Goal: Task Accomplishment & Management: Complete application form

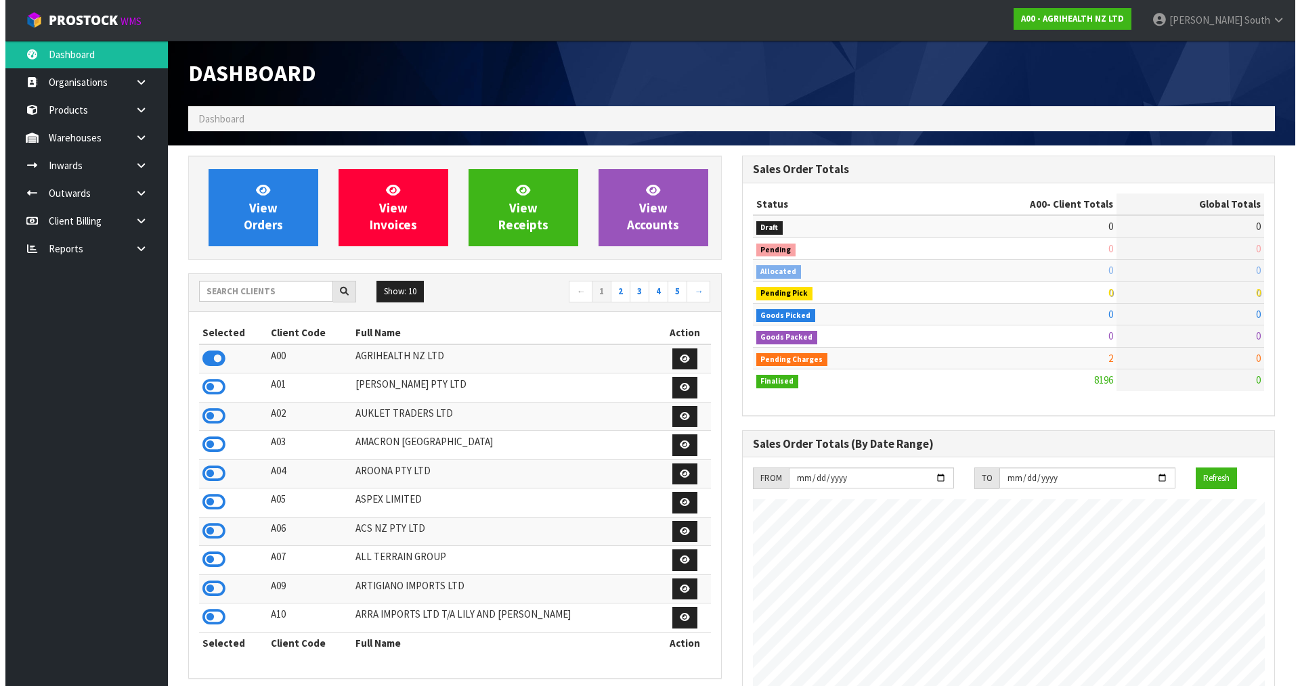
scroll to position [1026, 553]
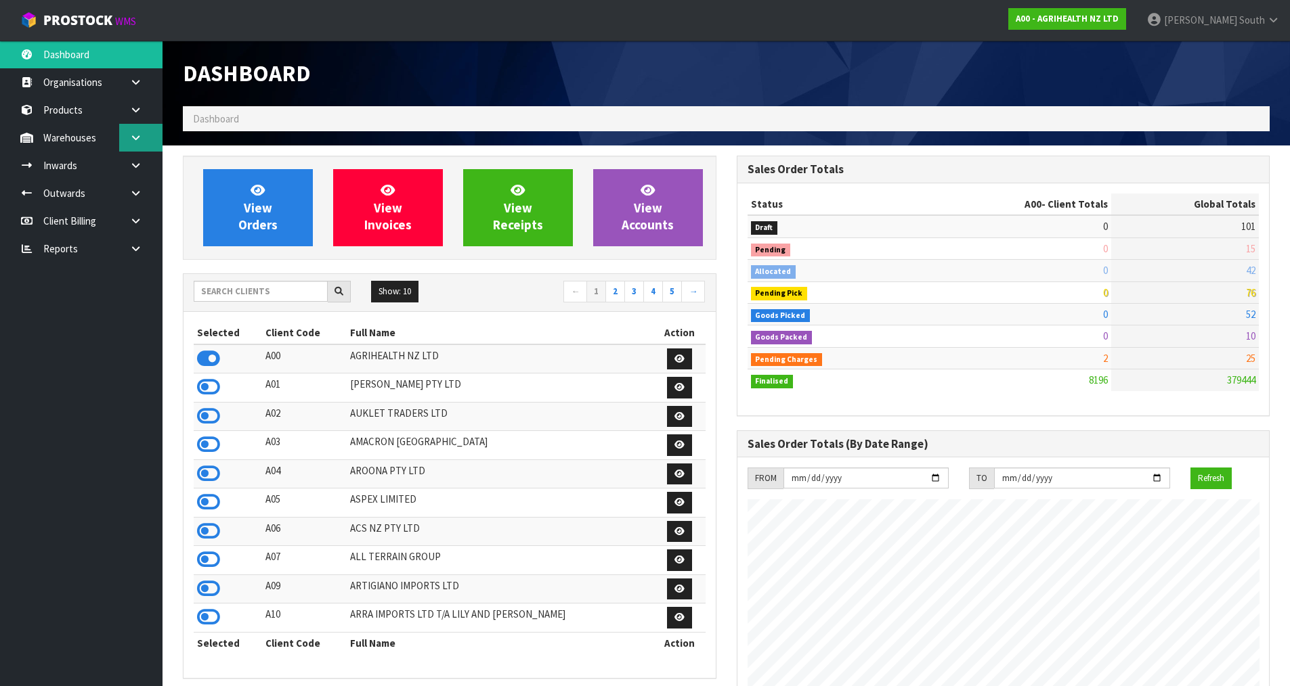
click at [127, 144] on link at bounding box center [140, 138] width 43 height 28
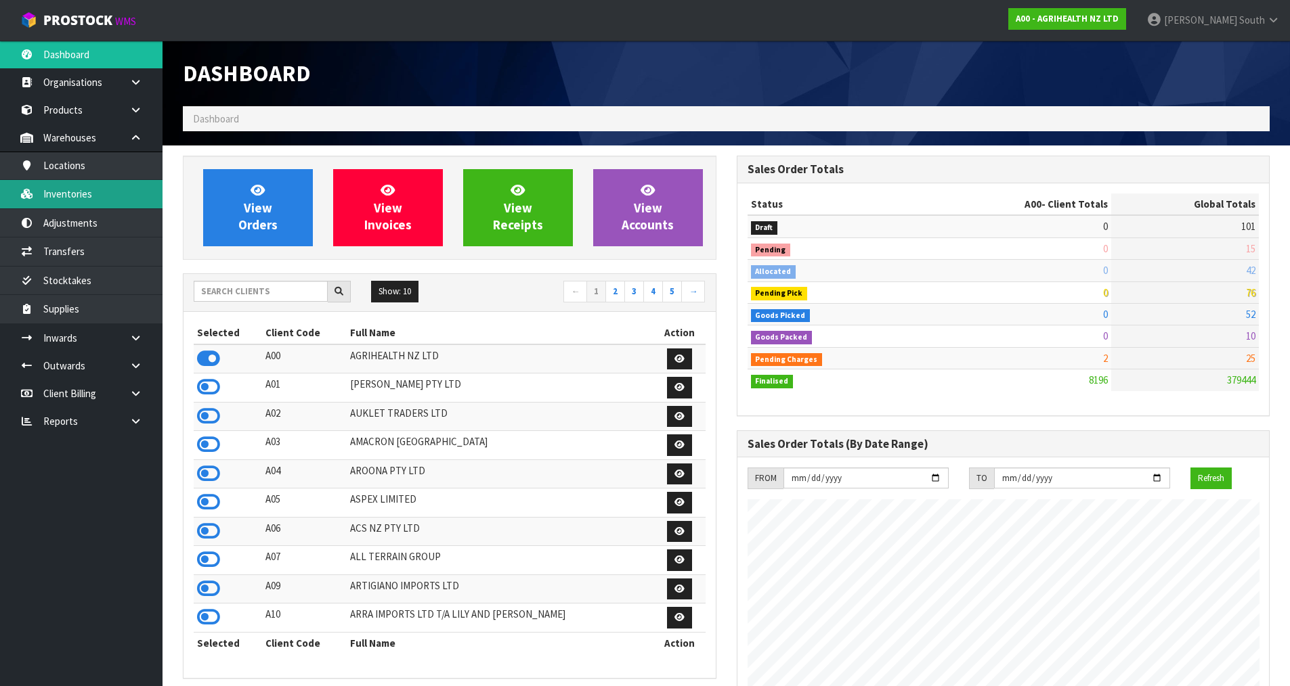
click at [112, 187] on link "Inventories" at bounding box center [81, 194] width 162 height 28
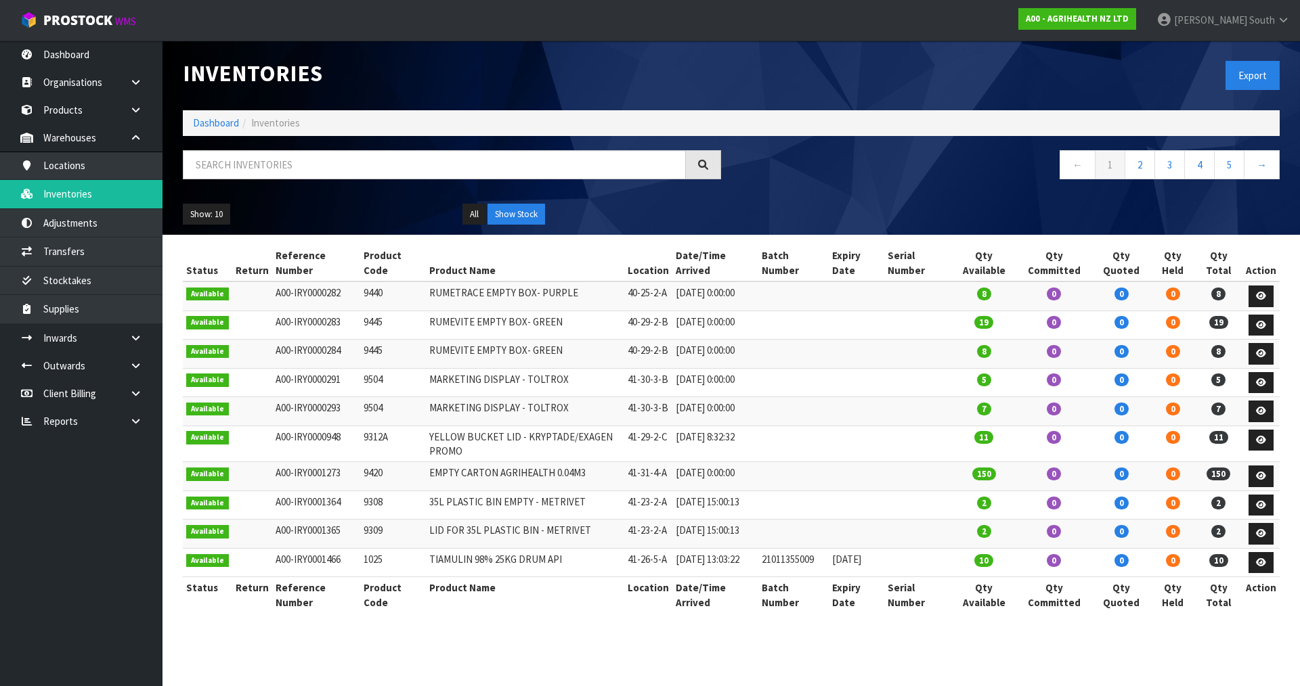
click at [330, 146] on div "Inventories Export Dashboard Inventories ← 1 2 3 4 5 → Show: 10 5 10 25 50 All …" at bounding box center [731, 138] width 1117 height 194
click at [333, 156] on input "text" at bounding box center [434, 164] width 503 height 29
paste input "09010101-V2"
type input "09010101-V2"
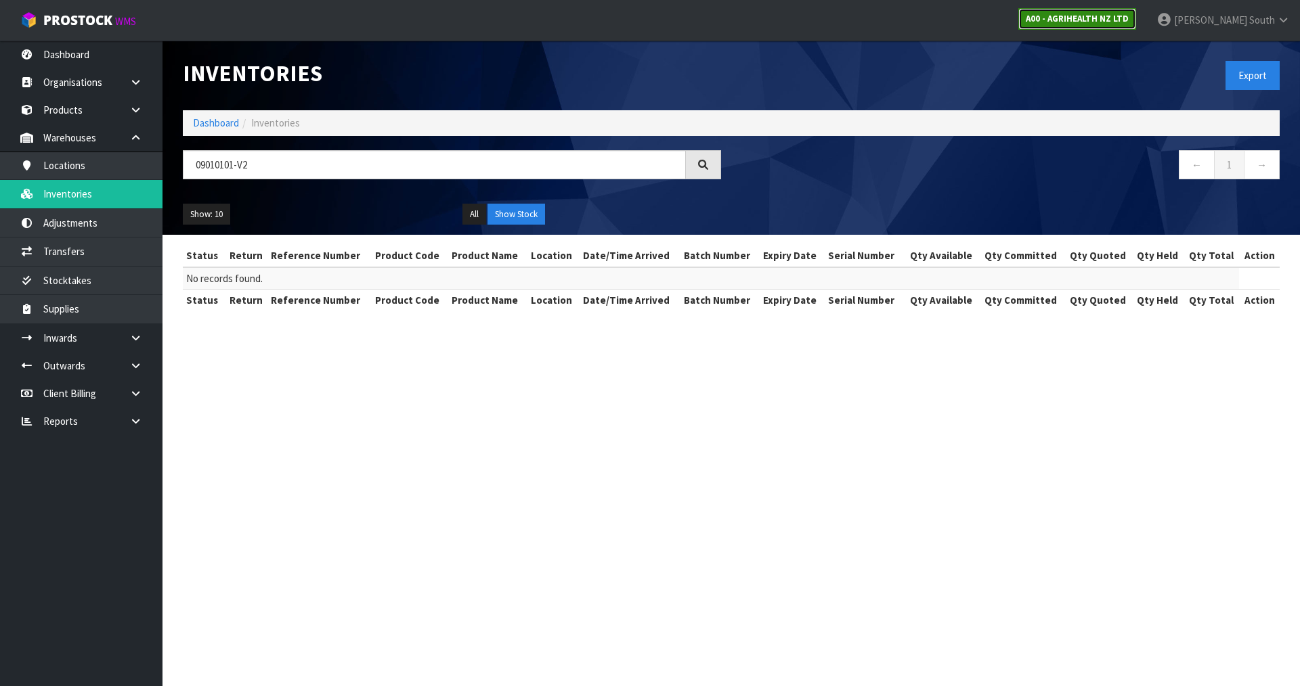
click at [1063, 18] on link "A00 - AGRIHEALTH NZ LTD" at bounding box center [1077, 19] width 118 height 22
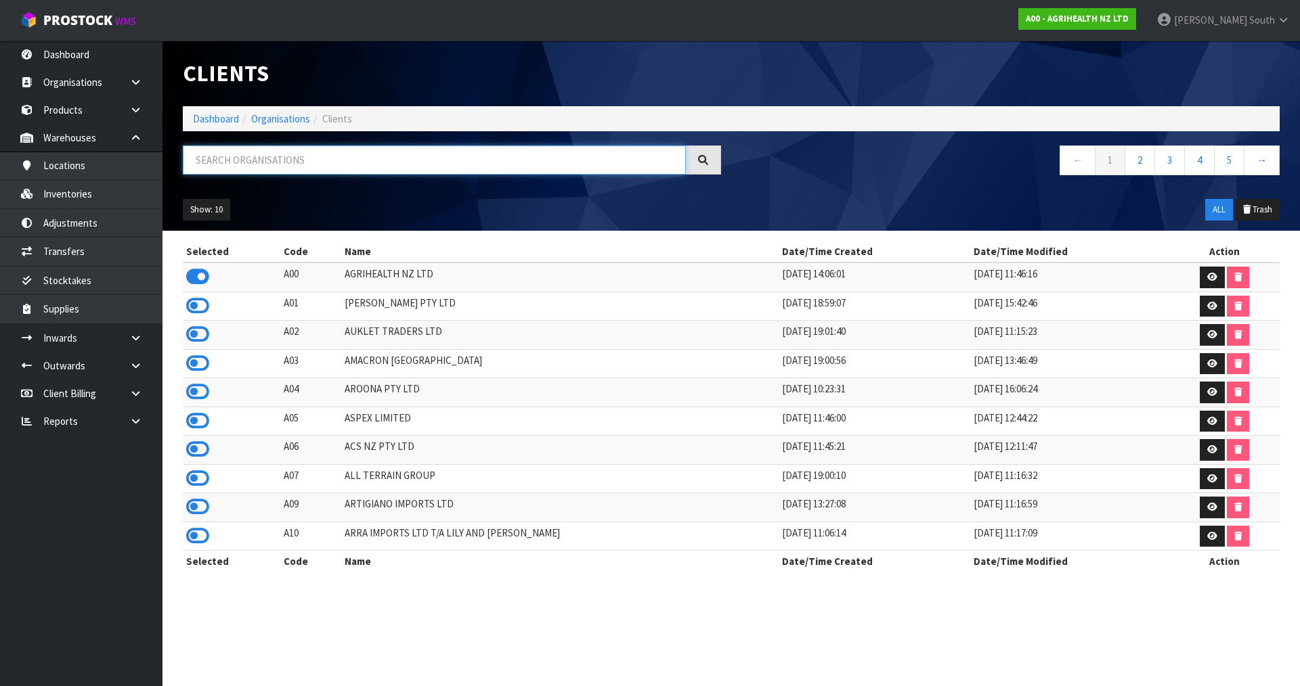
click at [481, 157] on input "text" at bounding box center [434, 160] width 503 height 29
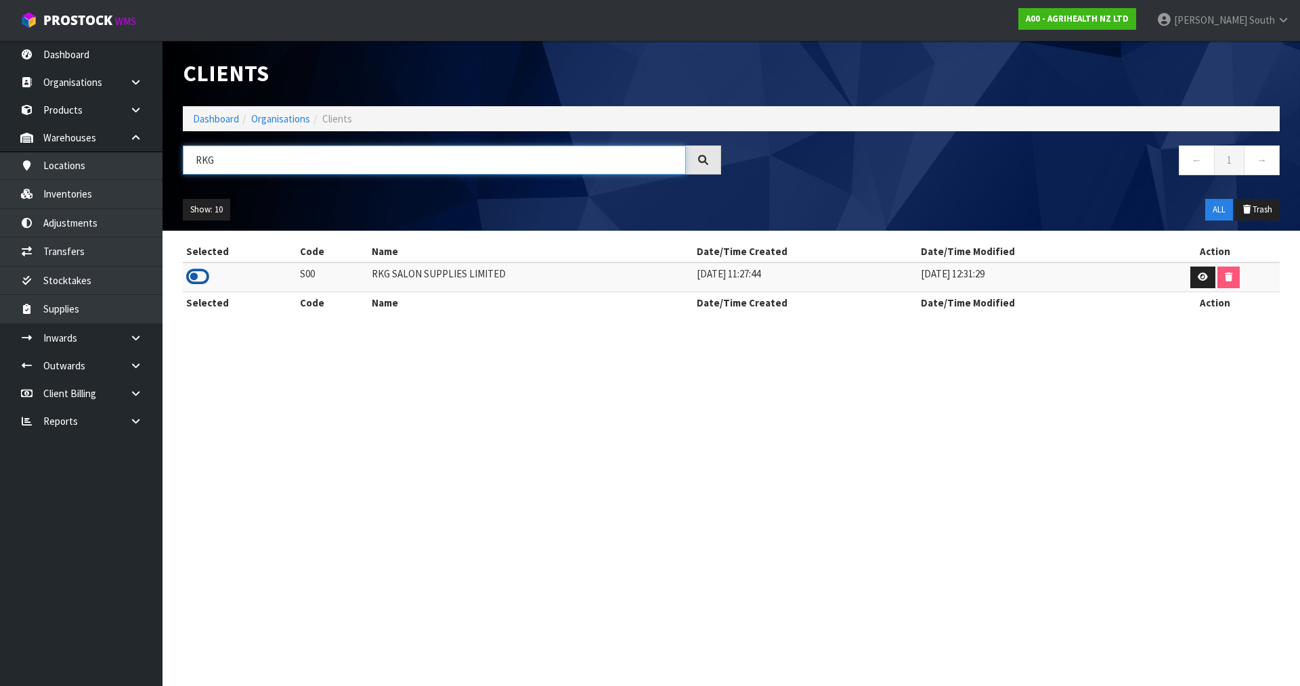
type input "RKG"
click at [202, 283] on icon at bounding box center [197, 277] width 23 height 20
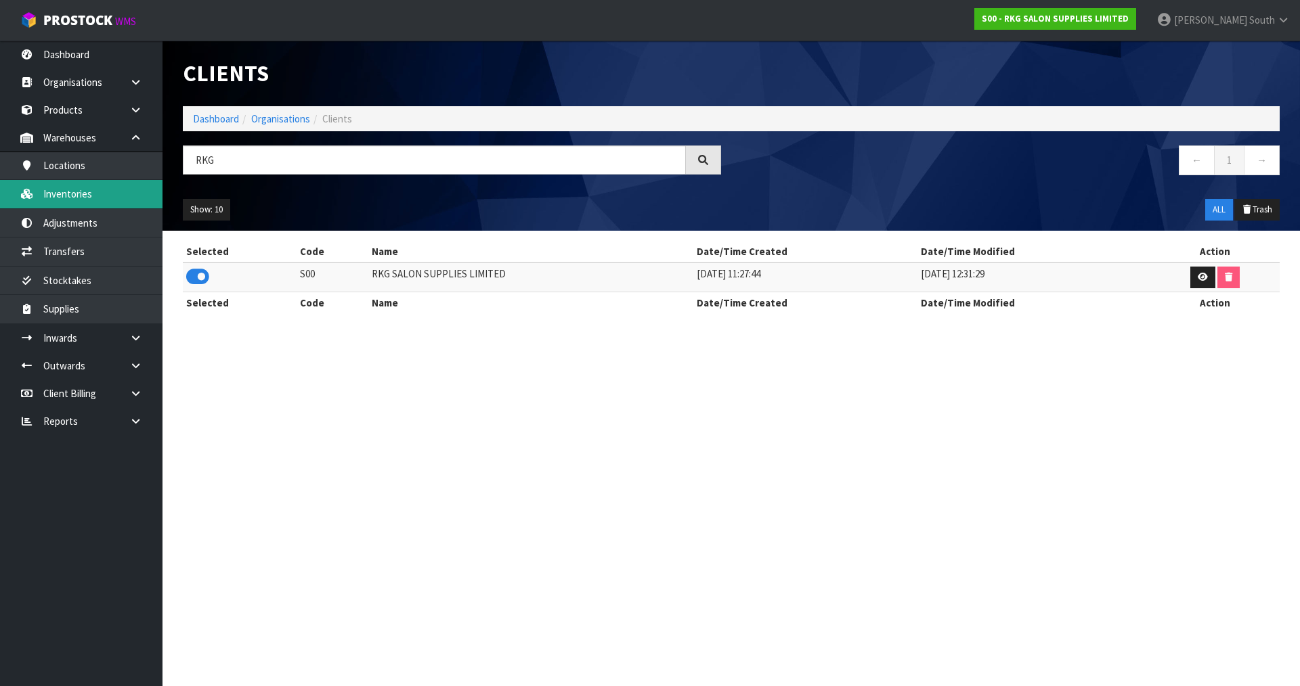
click at [62, 201] on link "Inventories" at bounding box center [81, 194] width 162 height 28
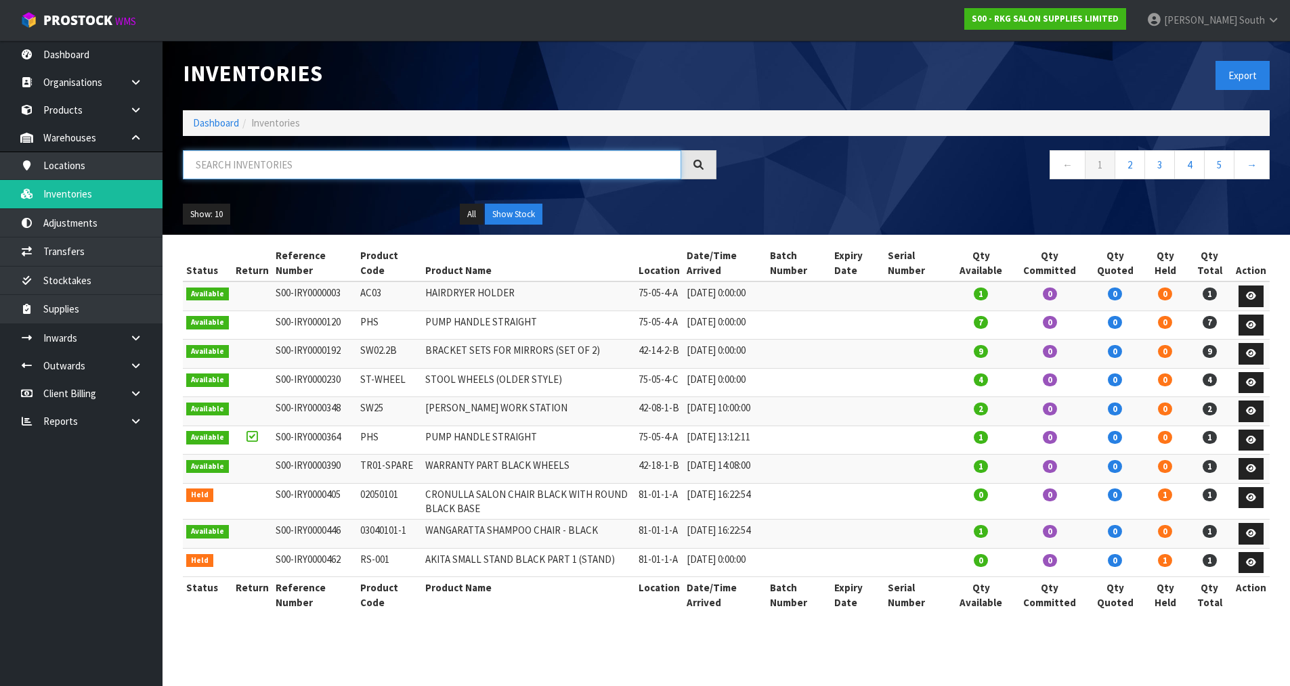
click at [410, 155] on input "text" at bounding box center [432, 164] width 498 height 29
paste input "09010101-V2"
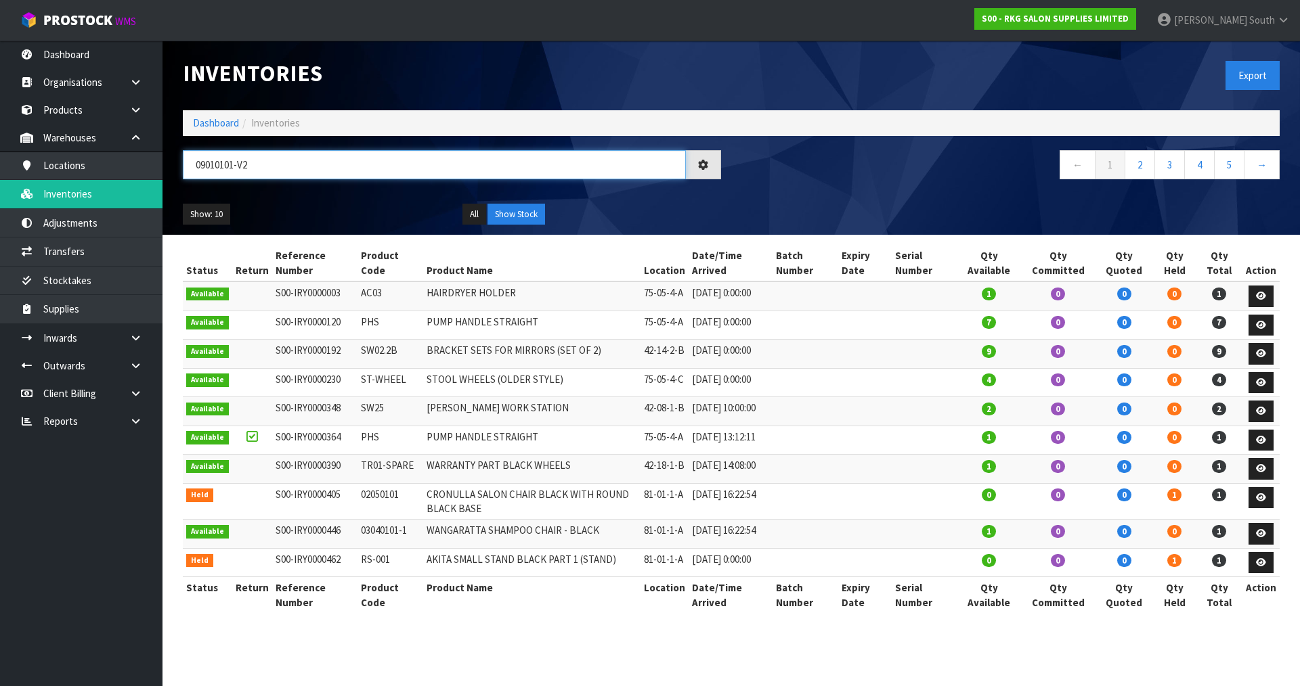
type input "09010101-V2"
click at [316, 202] on div "Show: 10 5 10 25 50 All Show Stock" at bounding box center [731, 215] width 1117 height 42
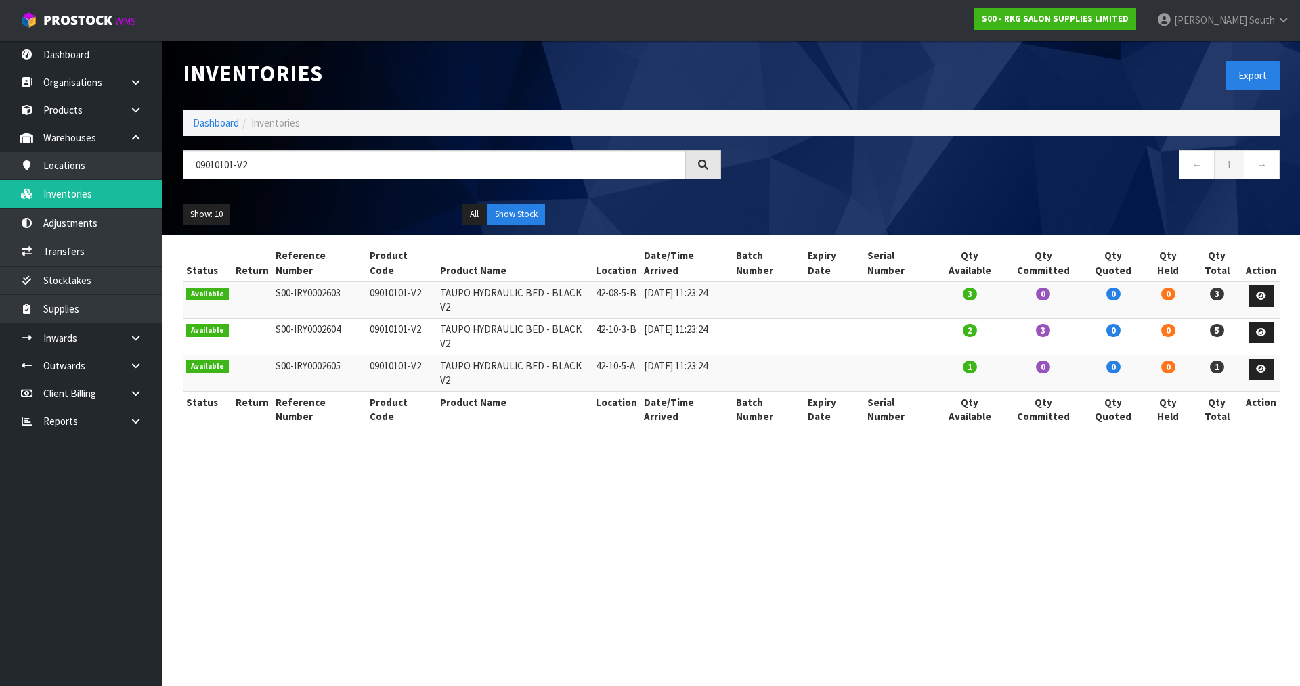
click at [885, 433] on section "Inventories Export Dashboard Inventories 09010101-V2 ← 1 → Show: 10 5 10 25 50 …" at bounding box center [650, 343] width 1300 height 686
drag, startPoint x: 593, startPoint y: 279, endPoint x: 652, endPoint y: 280, distance: 58.9
click at [652, 282] on tr "Available S00-IRY0002603 09010101-V2 TAUPO HYDRAULIC BED - BLACK V2 42-08-5-B 1…" at bounding box center [731, 300] width 1097 height 37
click at [643, 282] on td "15/05/2025 11:23:24" at bounding box center [686, 300] width 92 height 37
click at [636, 282] on td "42-08-5-B" at bounding box center [616, 300] width 48 height 37
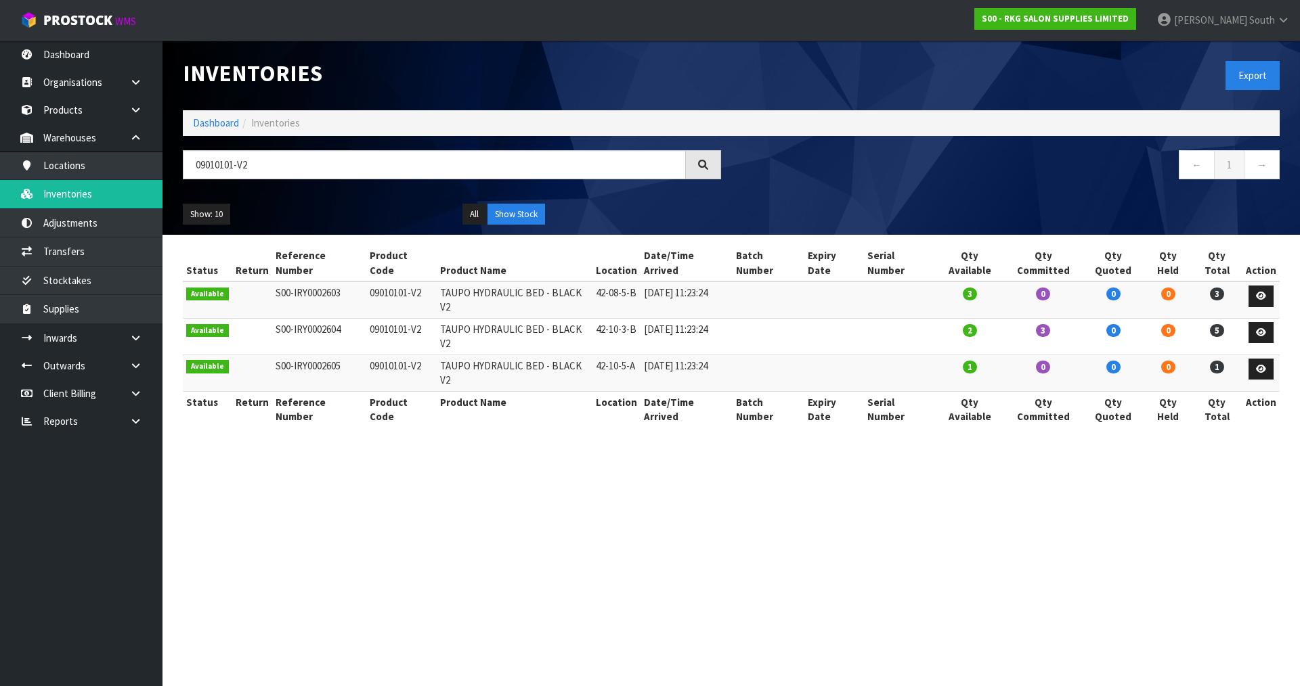
click at [626, 282] on td "42-08-5-B" at bounding box center [616, 300] width 48 height 37
click at [633, 282] on td "42-08-5-B" at bounding box center [616, 300] width 48 height 37
drag, startPoint x: 633, startPoint y: 279, endPoint x: 596, endPoint y: 280, distance: 37.2
click at [596, 282] on td "42-08-5-B" at bounding box center [616, 300] width 48 height 37
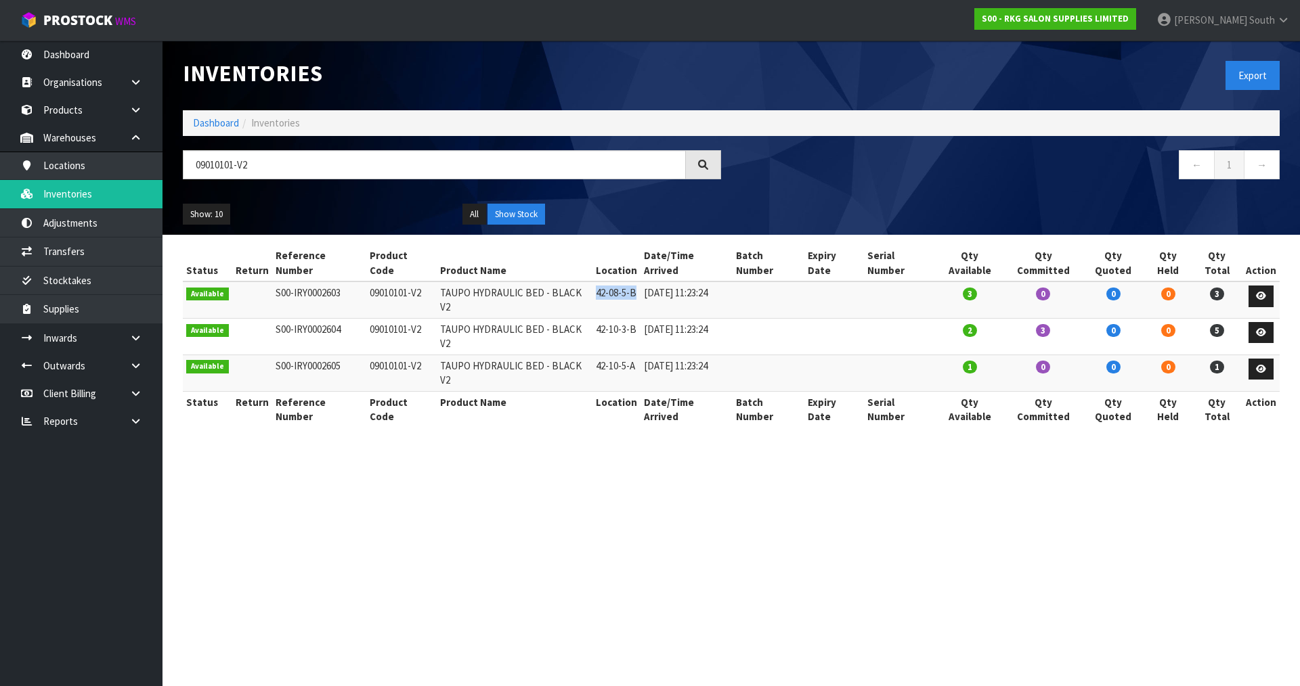
copy td "42-08-5-B"
drag, startPoint x: 766, startPoint y: 326, endPoint x: 711, endPoint y: 326, distance: 55.5
click at [766, 355] on td at bounding box center [768, 373] width 72 height 37
drag, startPoint x: 636, startPoint y: 336, endPoint x: 595, endPoint y: 341, distance: 41.6
click at [595, 355] on td "42-10-5-A" at bounding box center [616, 373] width 48 height 37
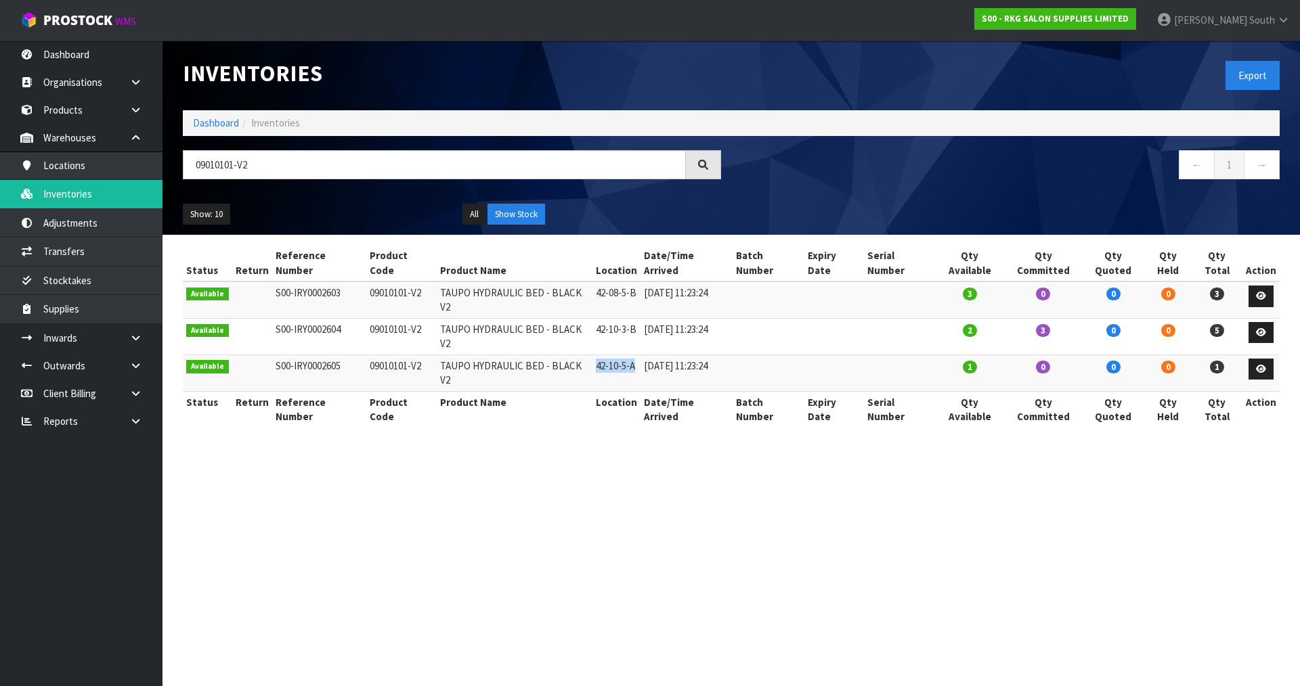
copy td "42-10-5-A"
click at [447, 169] on input "09010101-V2" at bounding box center [434, 164] width 503 height 29
drag, startPoint x: 309, startPoint y: 164, endPoint x: 48, endPoint y: 154, distance: 261.5
click at [49, 151] on body "Toggle navigation ProStock WMS S00 - RKG SALON SUPPLIES LIMITED Zachary South L…" at bounding box center [650, 343] width 1300 height 686
click at [114, 207] on link "Inventories" at bounding box center [81, 194] width 162 height 28
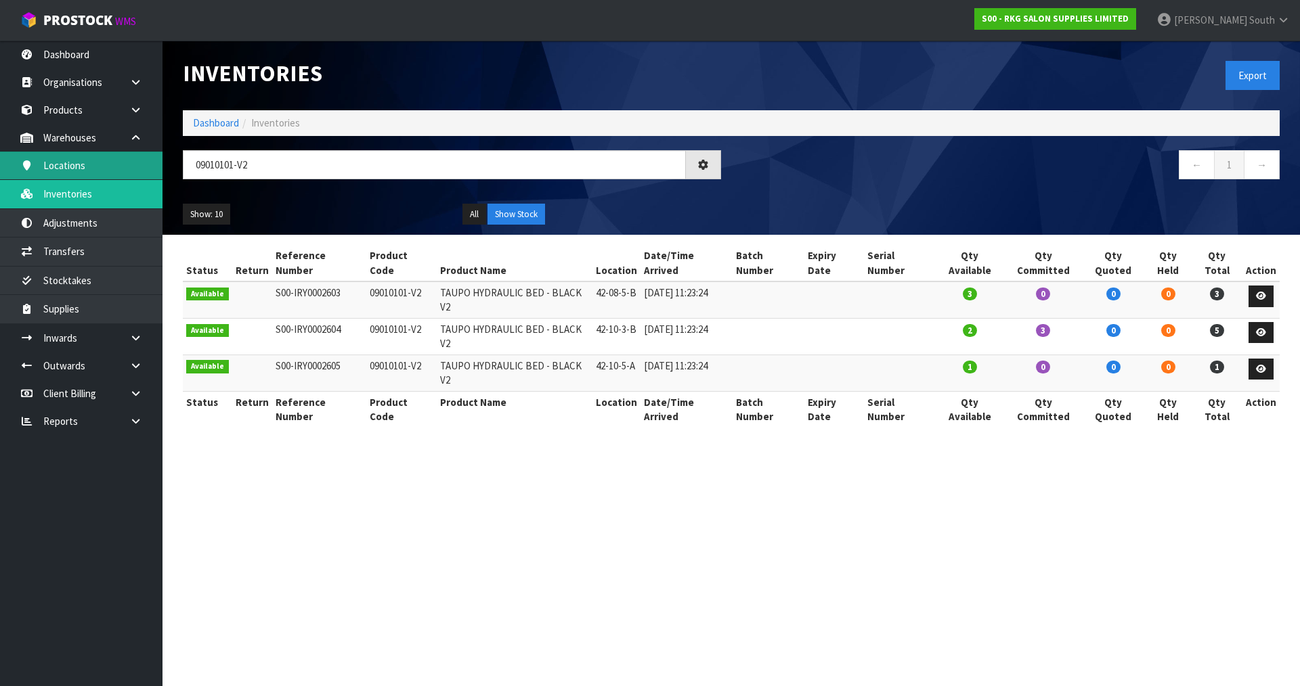
click at [108, 169] on link "Locations" at bounding box center [81, 166] width 162 height 28
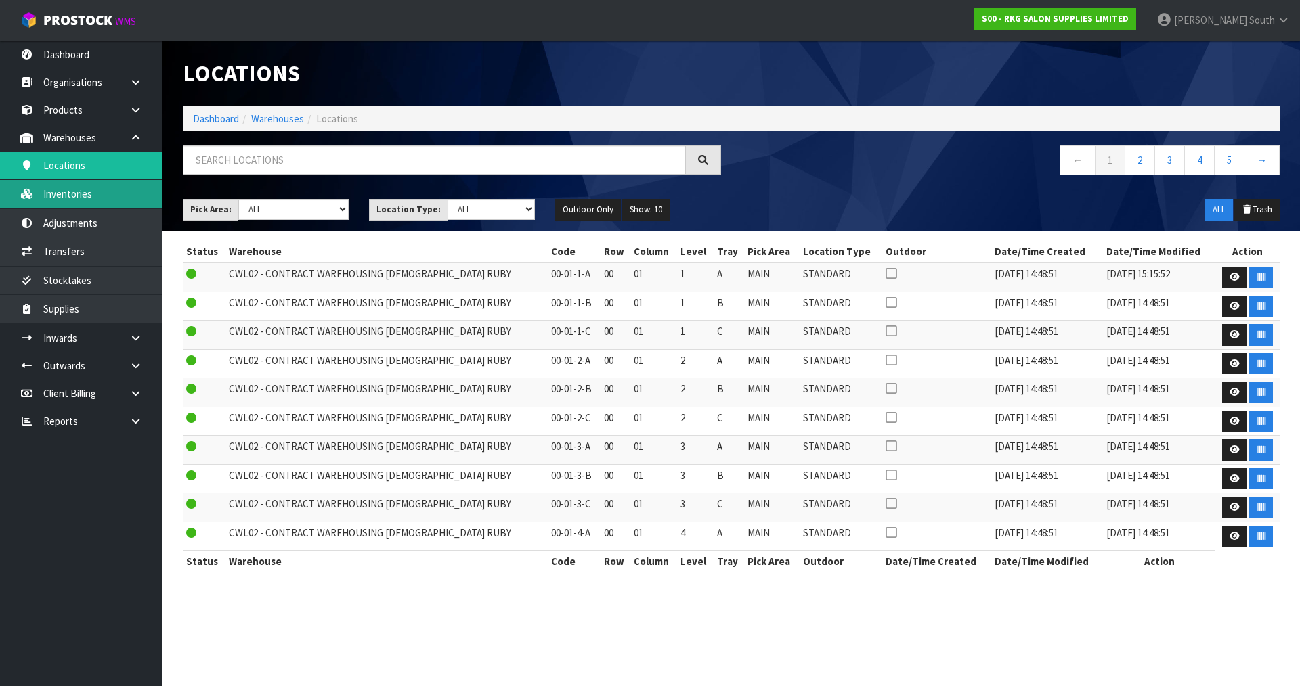
click at [100, 195] on link "Inventories" at bounding box center [81, 194] width 162 height 28
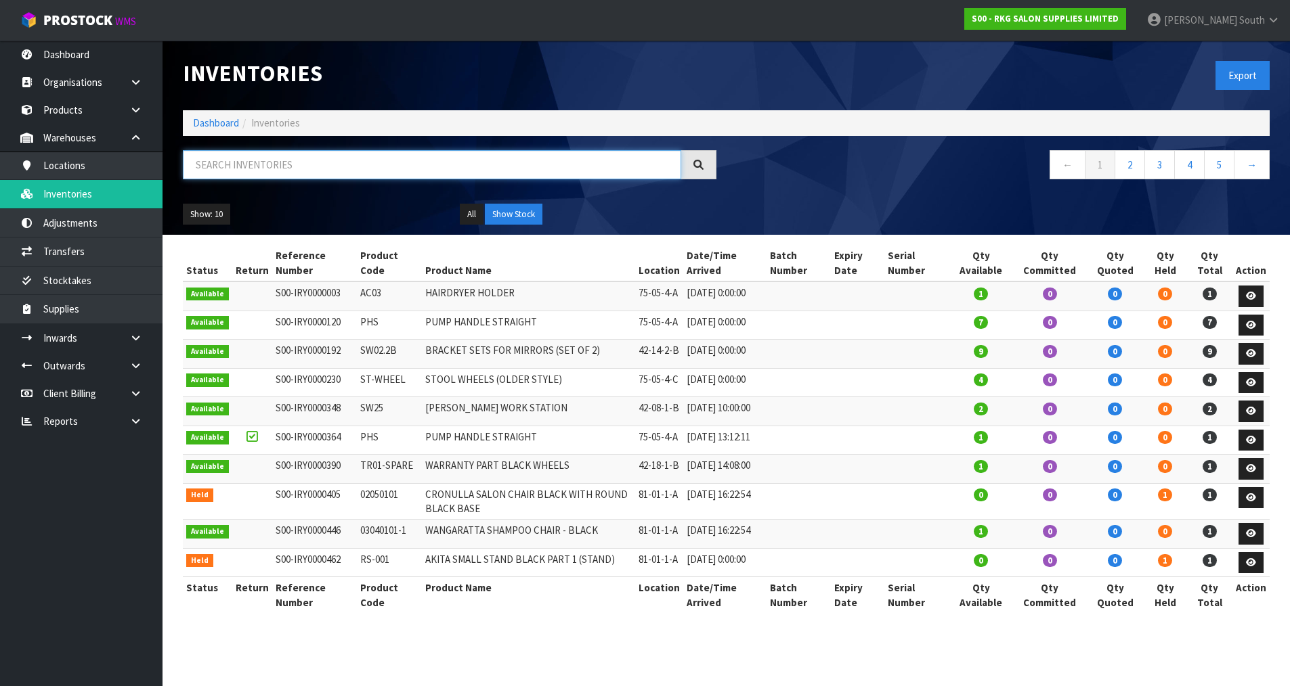
paste input "09010101-V2"
type input "09010101-V2"
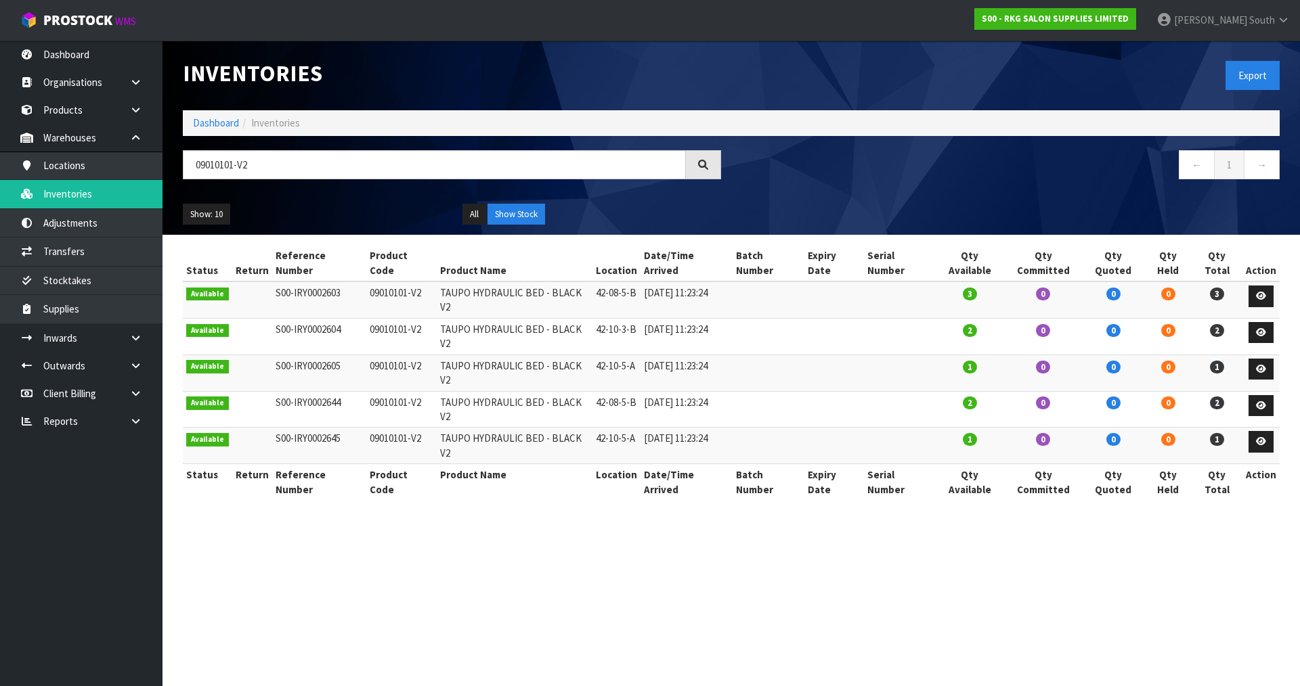
click at [703, 202] on div "Show: 10 5 10 25 50 All Show Stock" at bounding box center [731, 215] width 1117 height 42
click at [763, 523] on section "Inventories Export Dashboard Inventories 09010101-V2 ← 1 → Show: 10 5 10 25 50 …" at bounding box center [650, 343] width 1300 height 686
click at [399, 210] on ul "Show: 10 5 10 25 50" at bounding box center [312, 215] width 259 height 22
click at [670, 211] on ul "All Show Stock" at bounding box center [591, 215] width 259 height 22
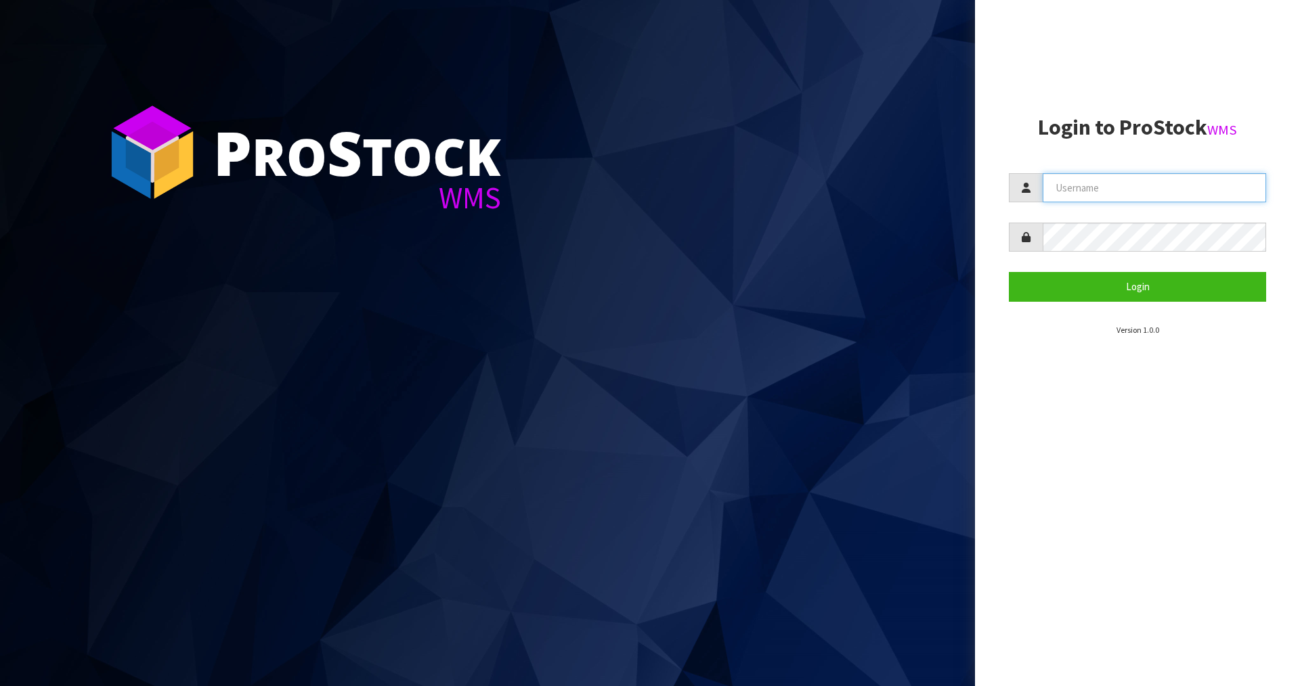
type input "[PERSON_NAME]"
click at [1108, 188] on input "[PERSON_NAME]" at bounding box center [1153, 187] width 223 height 29
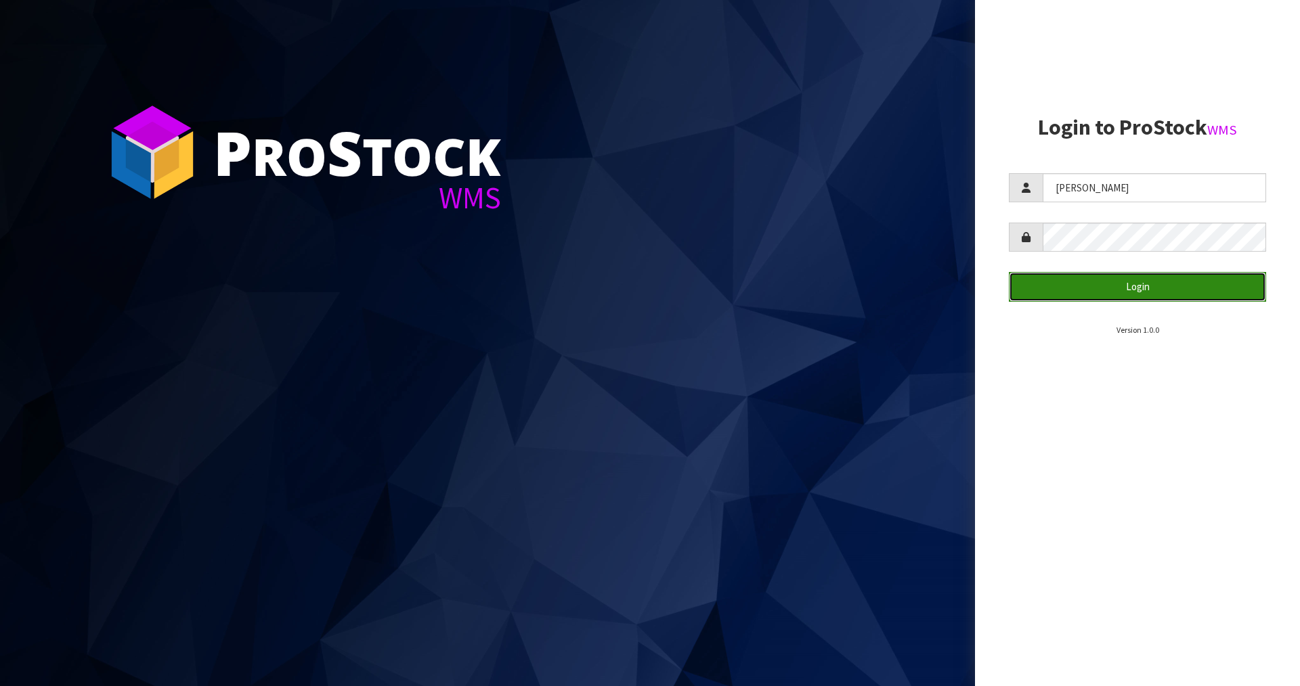
click at [1115, 286] on button "Login" at bounding box center [1137, 286] width 257 height 29
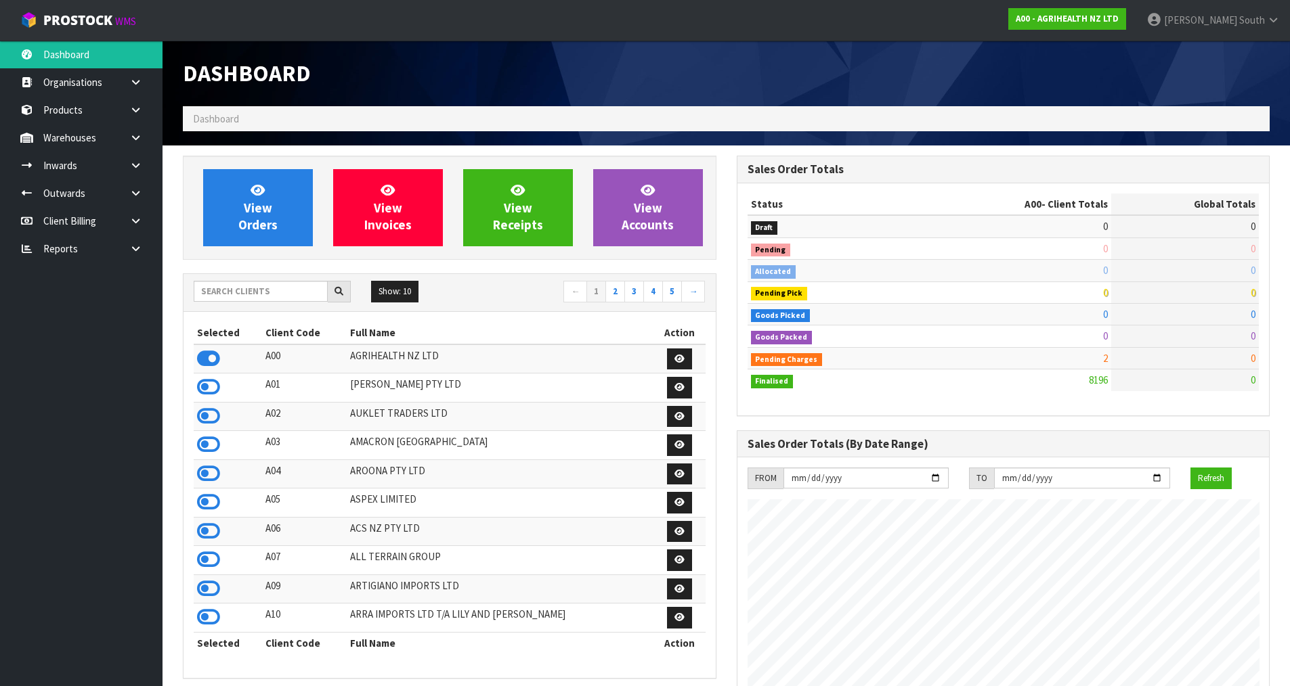
scroll to position [1026, 553]
click at [288, 287] on input "text" at bounding box center [261, 291] width 134 height 21
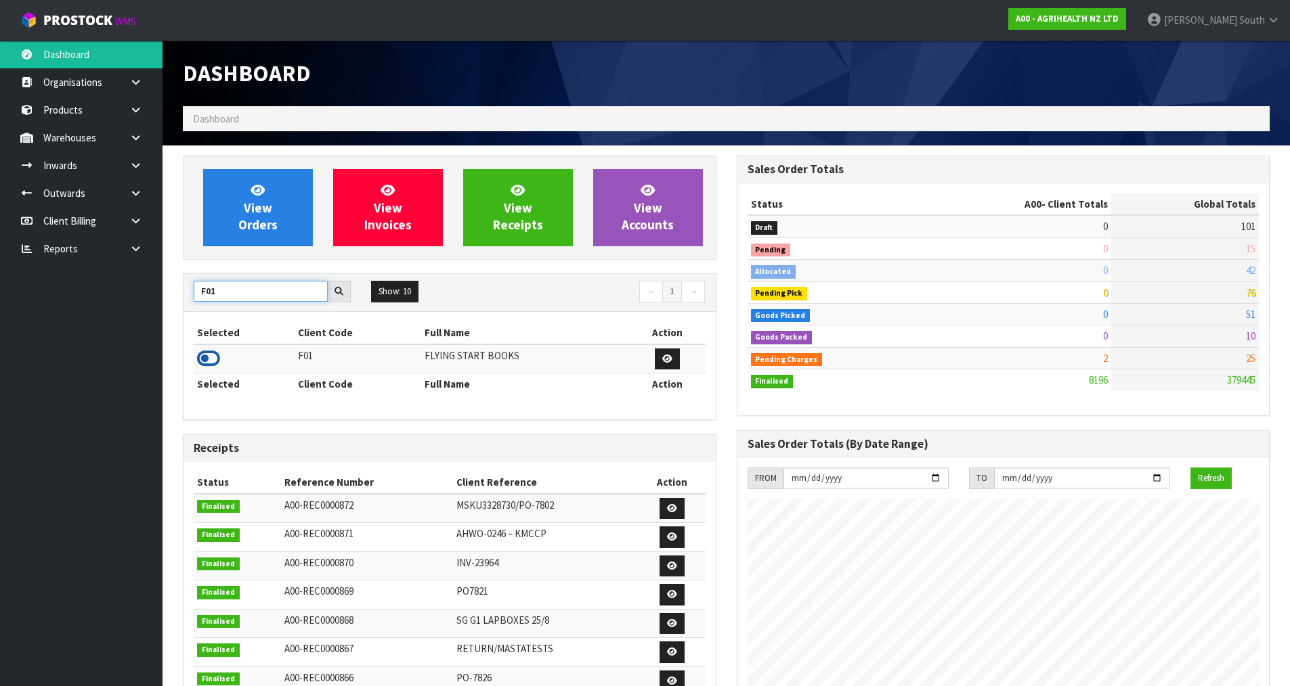
type input "F01"
click at [206, 359] on icon at bounding box center [208, 359] width 23 height 20
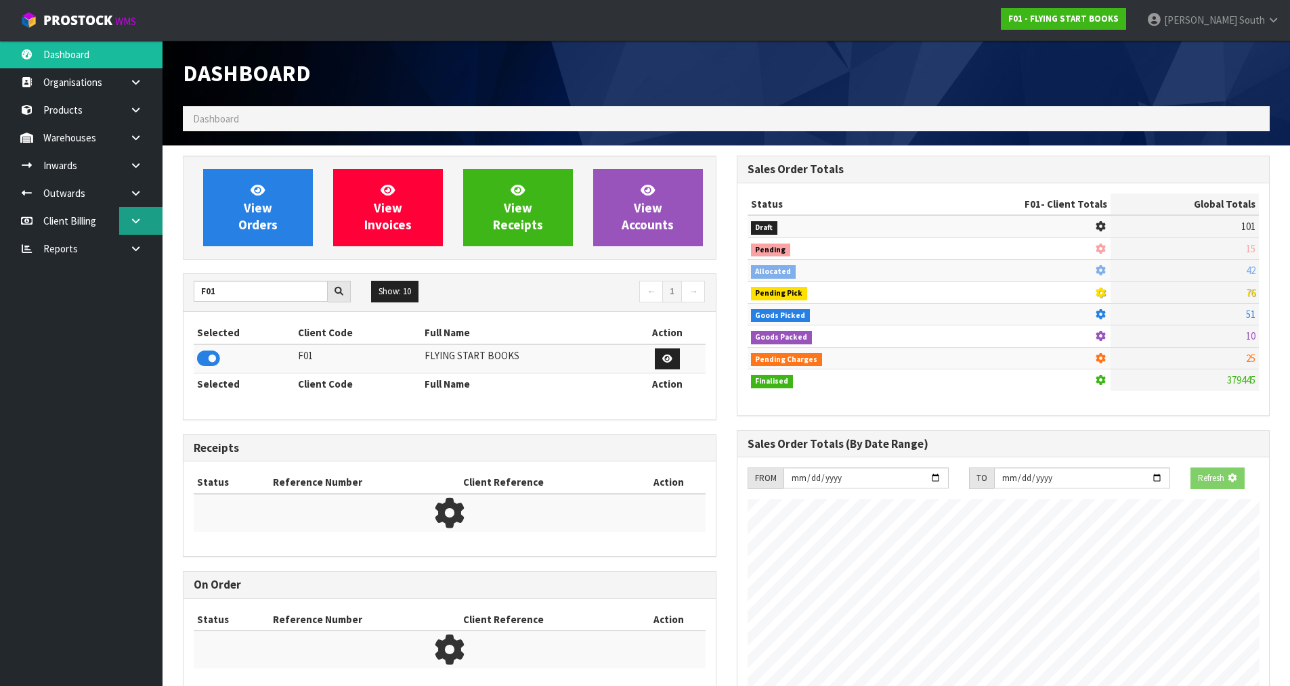
scroll to position [676098, 676389]
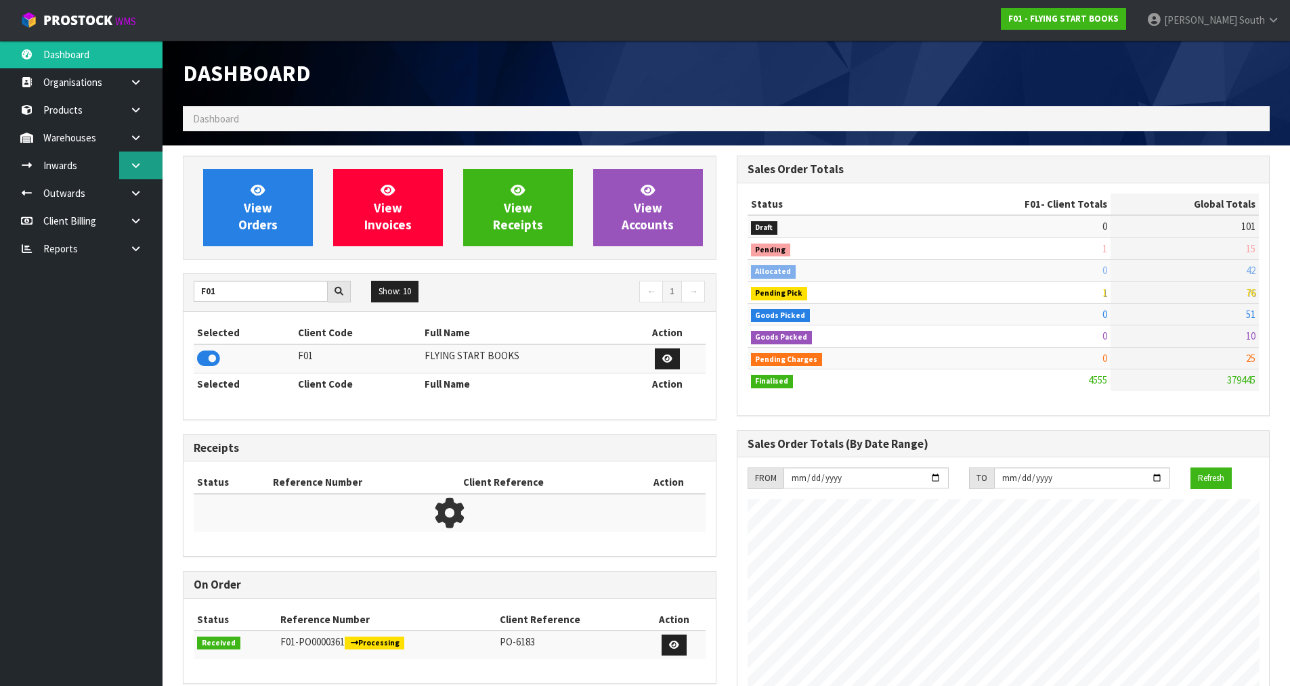
click at [146, 167] on link at bounding box center [140, 166] width 43 height 28
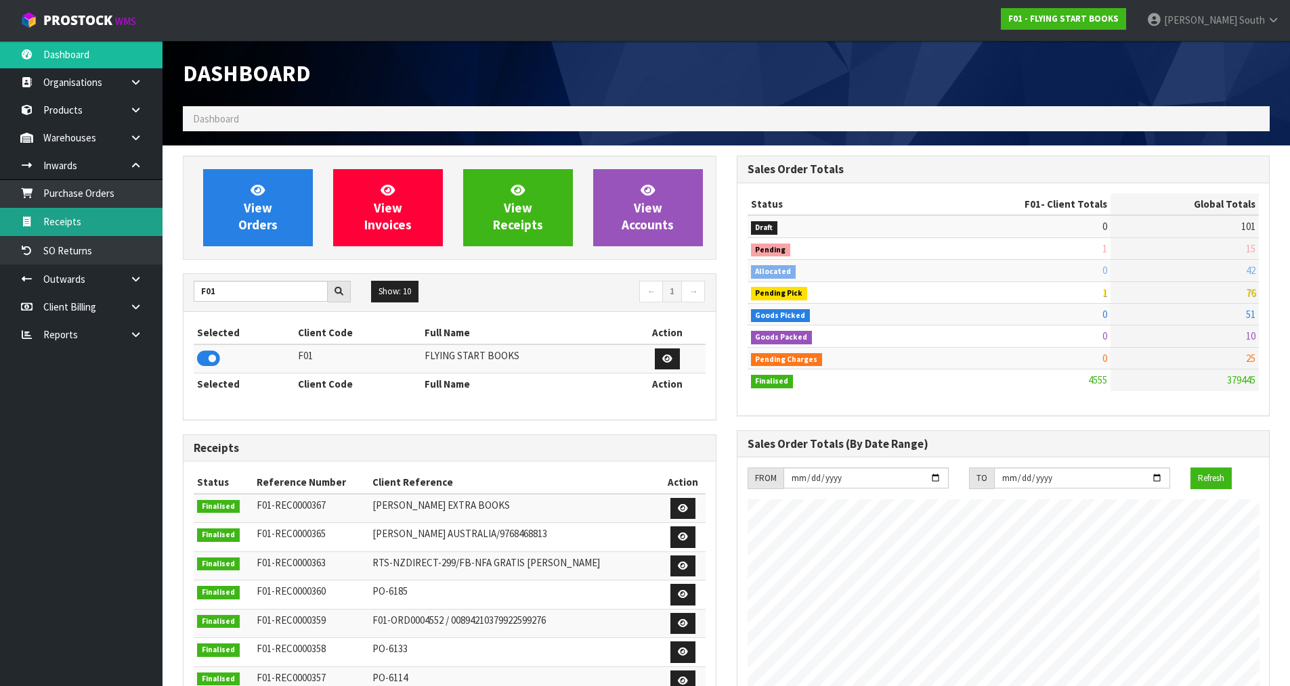
scroll to position [1026, 553]
click at [97, 218] on link "Receipts" at bounding box center [81, 222] width 162 height 28
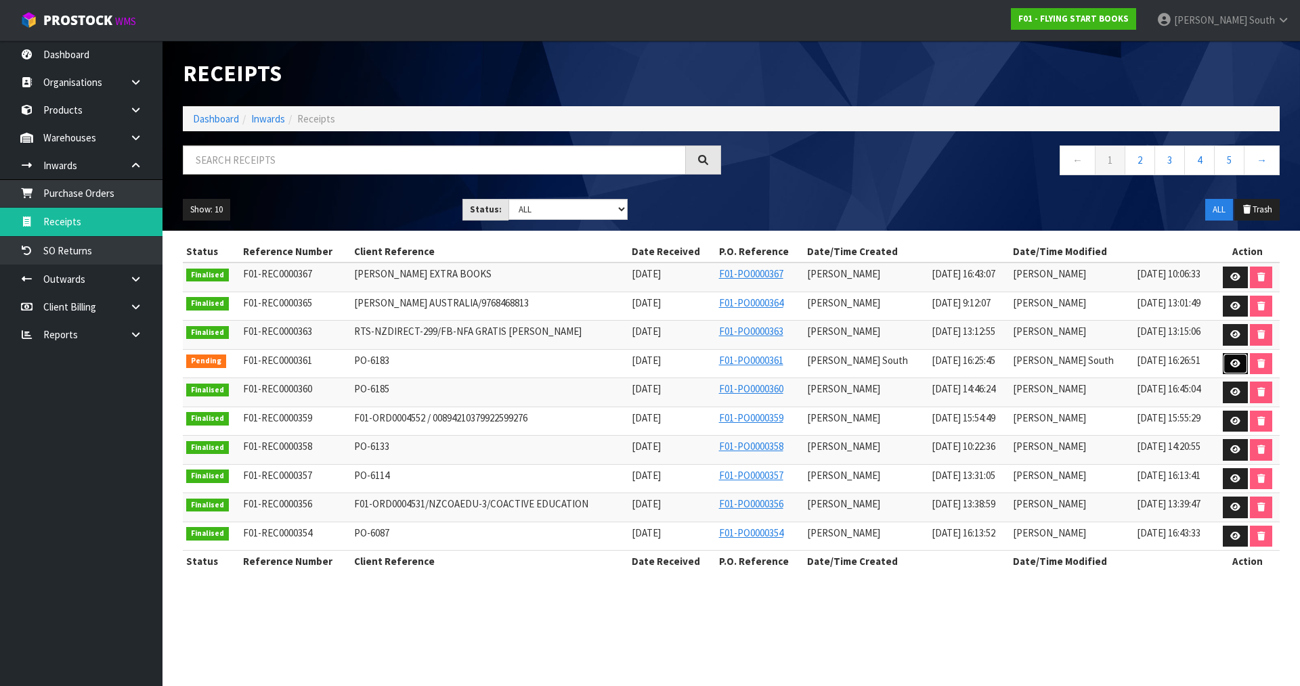
click at [1224, 359] on link at bounding box center [1235, 364] width 25 height 22
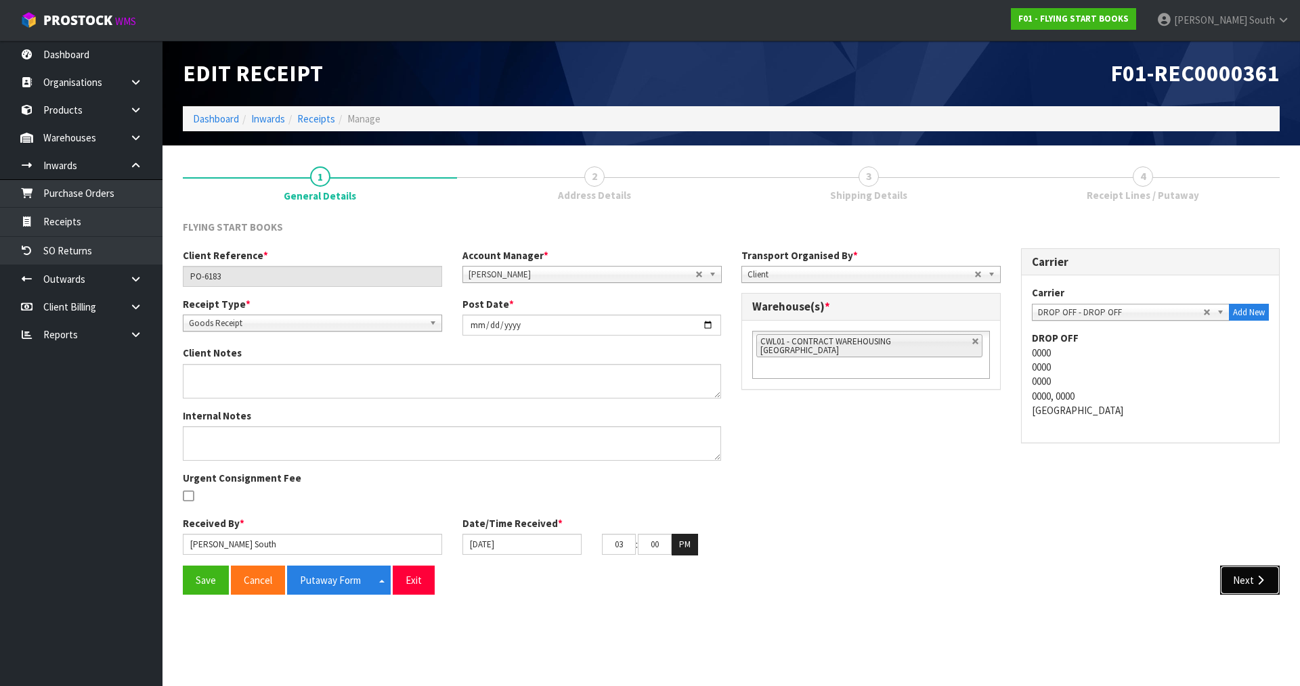
click at [1260, 577] on icon "button" at bounding box center [1260, 580] width 13 height 10
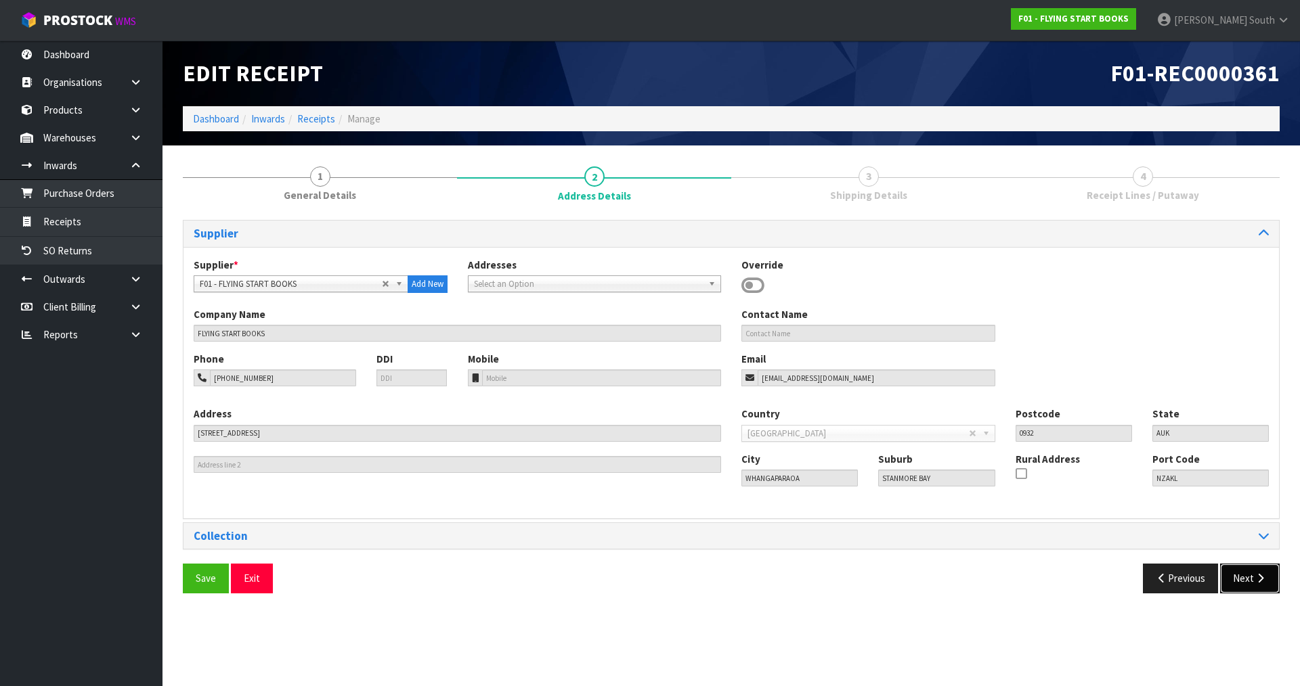
click at [1263, 586] on button "Next" at bounding box center [1250, 578] width 60 height 29
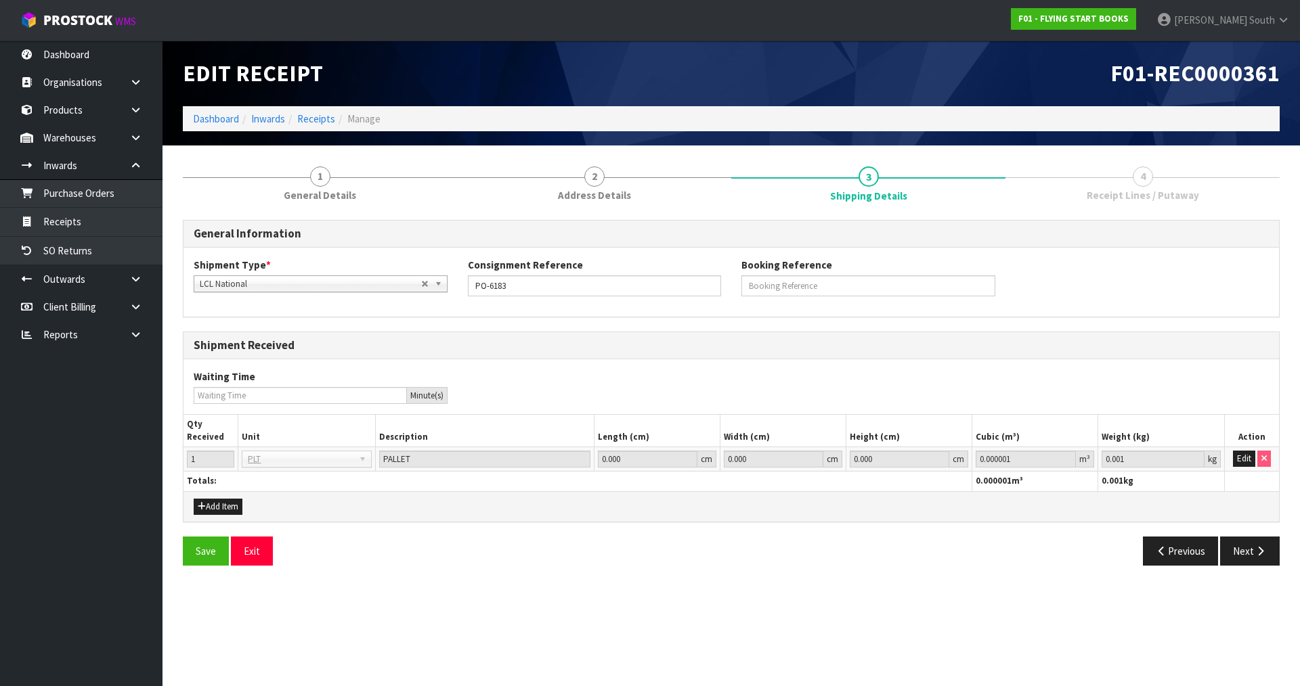
click at [1262, 567] on div "Save Exit Previous Next" at bounding box center [731, 556] width 1117 height 39
click at [1262, 558] on button "Next" at bounding box center [1250, 551] width 60 height 29
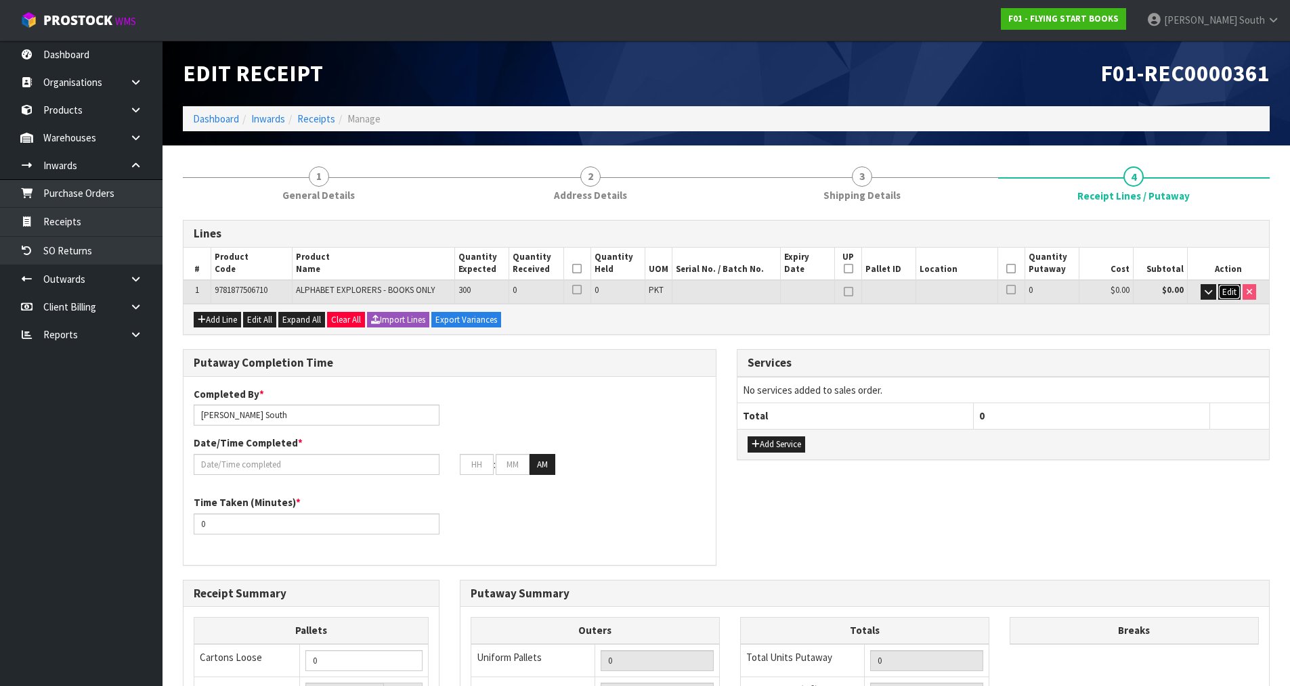
click at [1224, 294] on span "Edit" at bounding box center [1229, 292] width 14 height 12
click at [470, 295] on tr "1 9781877506710 ALPHABET EXPLORERS - BOOKS ONLY 300 0 0 PKT 0 $0.00 $0.00 OK" at bounding box center [725, 292] width 1085 height 25
type input "0.003948"
type input "2.4"
type input "3"
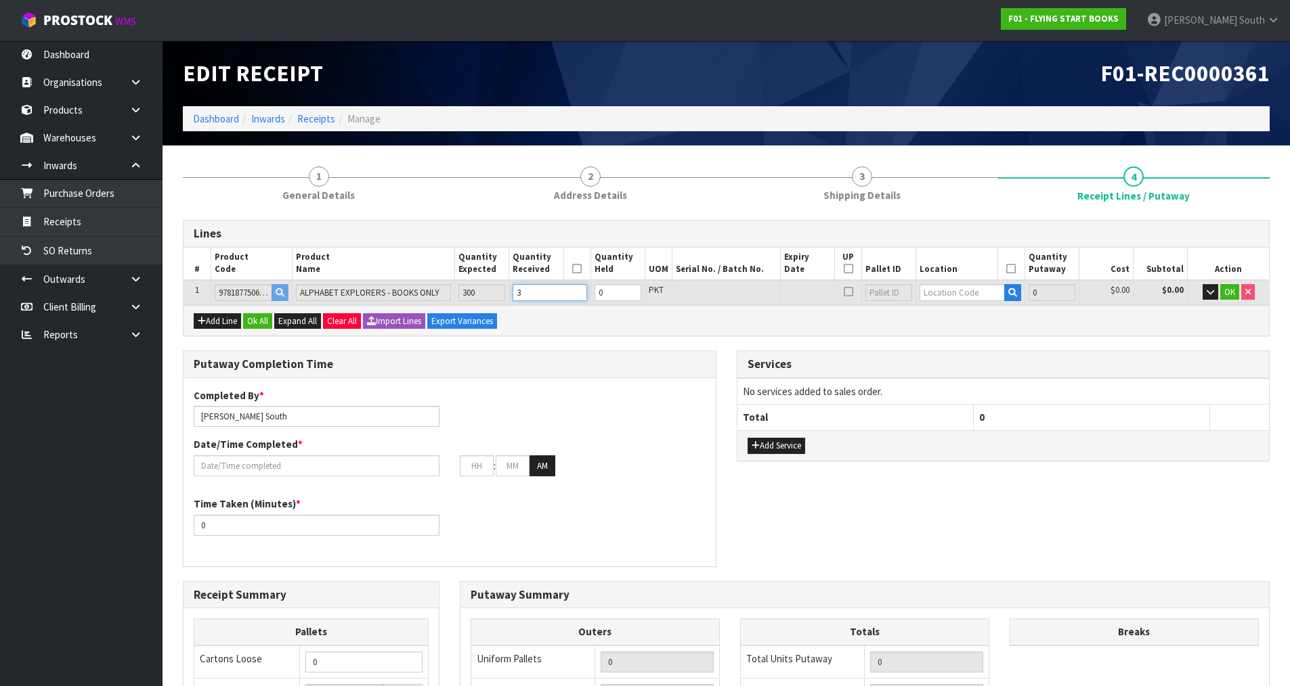
type input "1"
type input "0.030765"
type input "20.85"
type input "30"
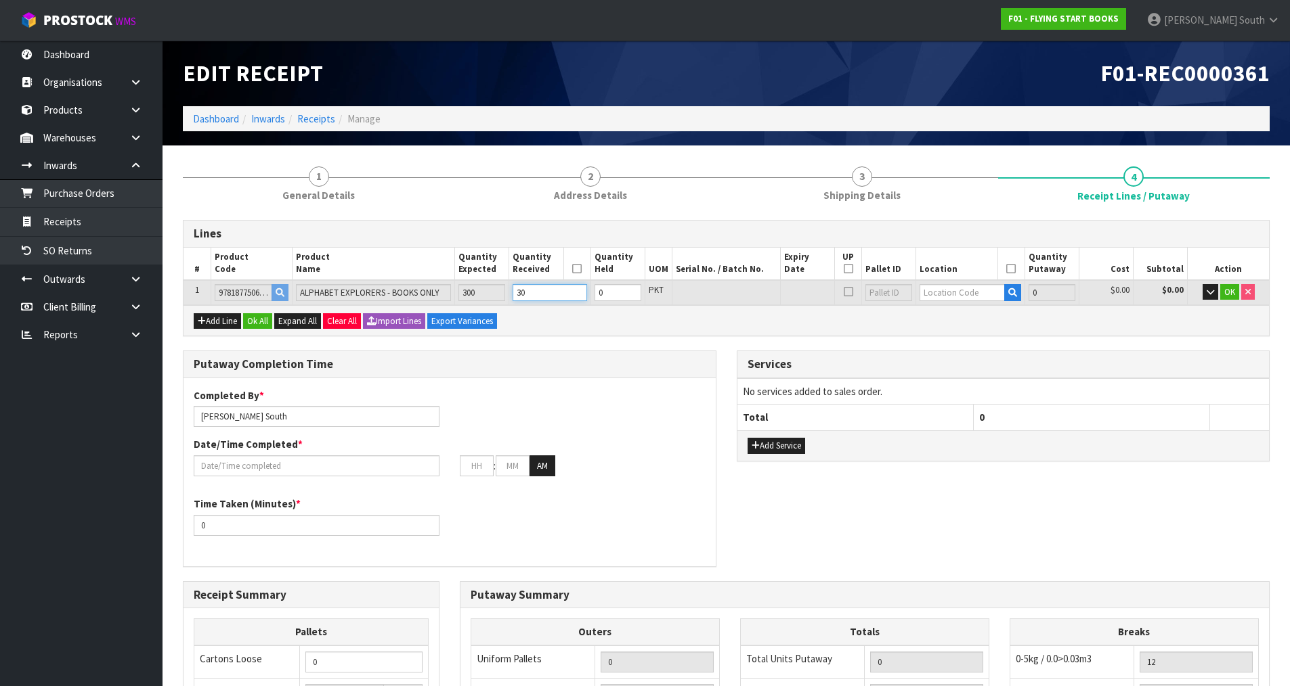
type input "16"
type input "0.25536"
type input "189.6"
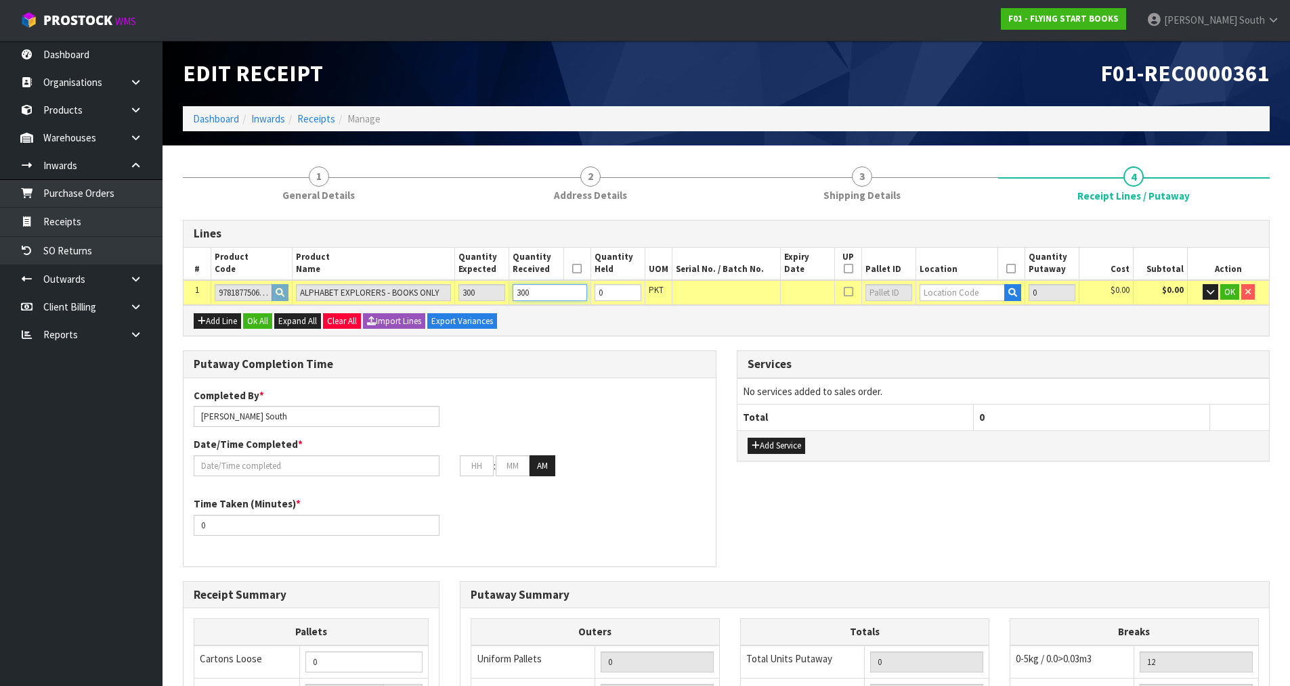
type input "300"
type input "31-03-5"
click at [965, 313] on strong "31-03-5" at bounding box center [951, 315] width 35 height 13
type input "300"
type input "31-03-5-A"
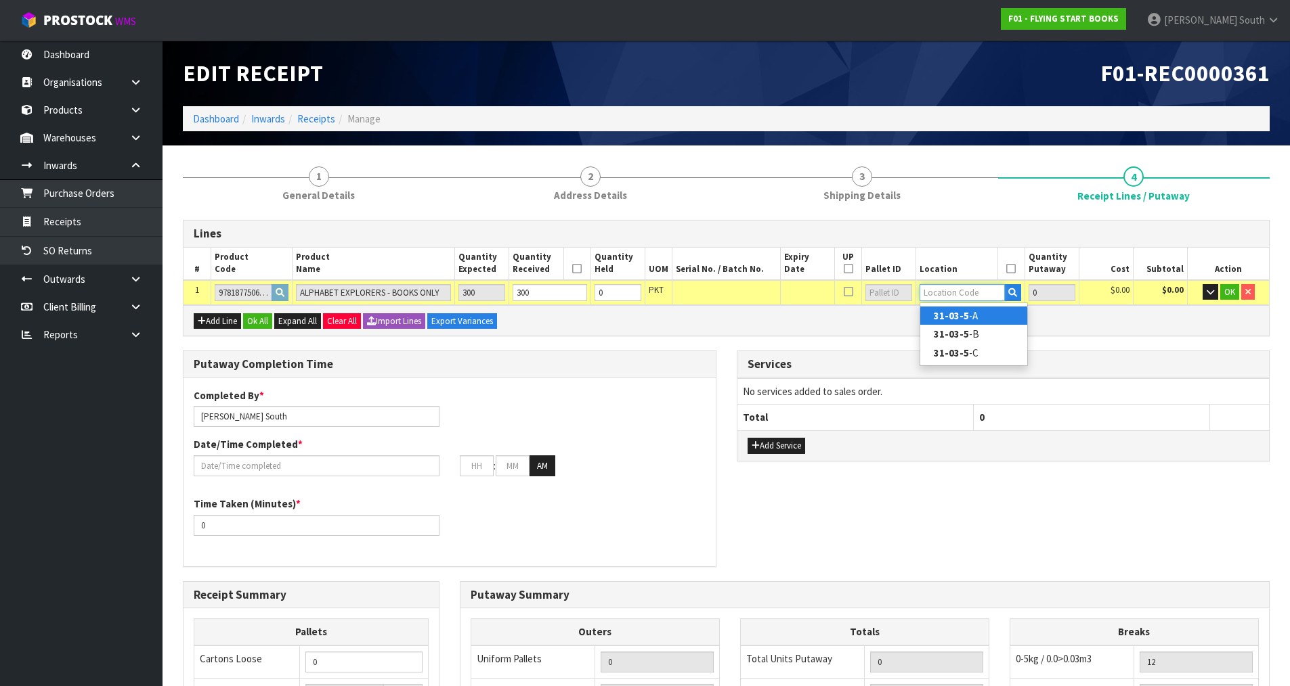
type input "300"
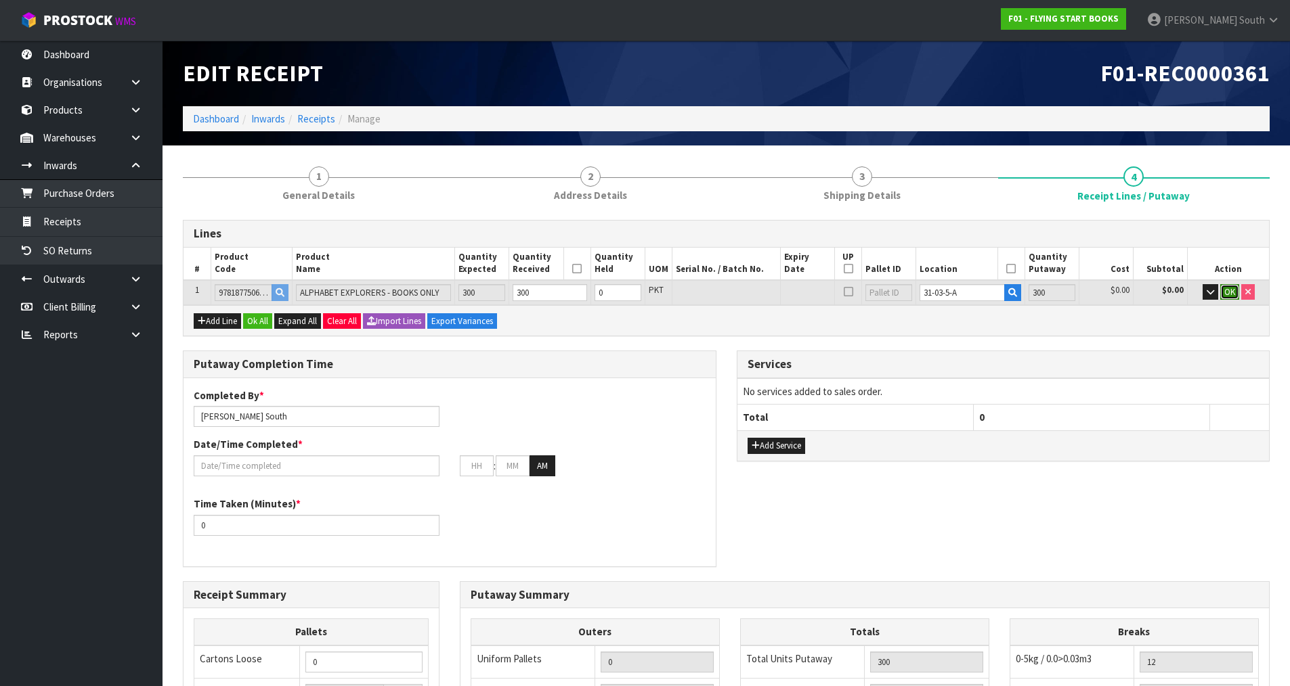
click at [1233, 290] on span "OK" at bounding box center [1229, 292] width 11 height 12
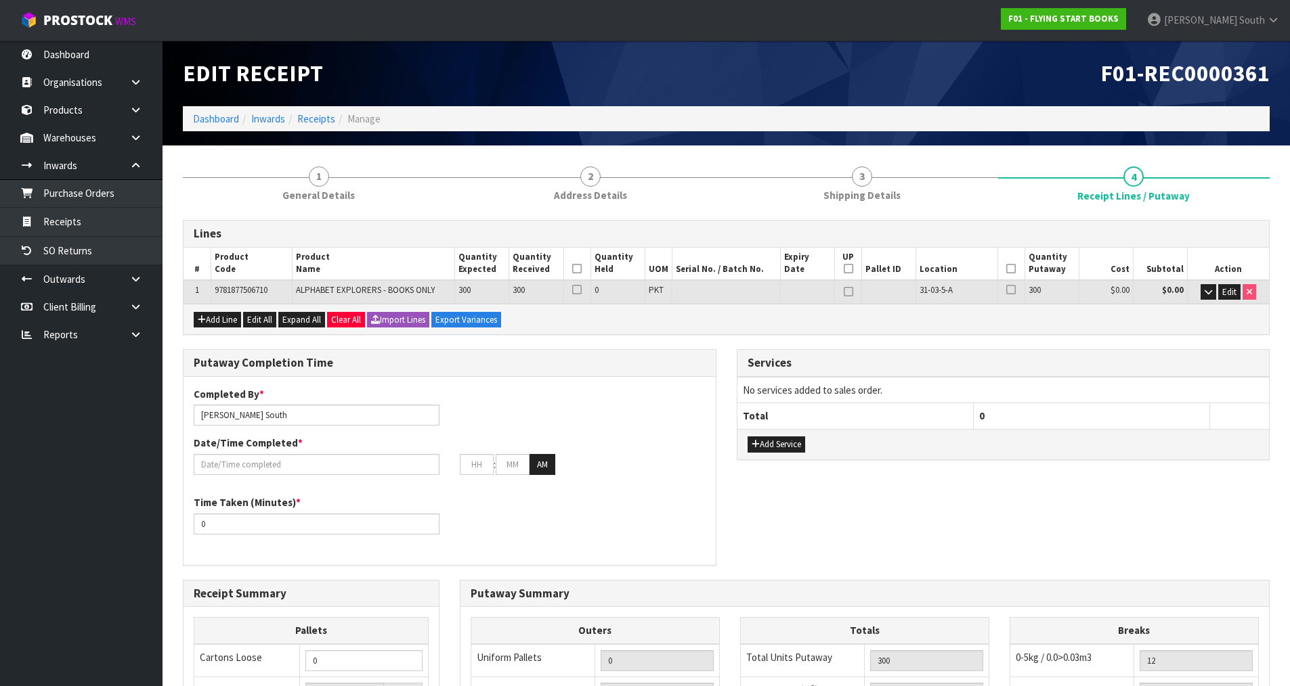
click at [1013, 269] on icon at bounding box center [1010, 269] width 9 height 1
click at [579, 269] on icon at bounding box center [576, 269] width 9 height 1
click at [852, 269] on icon at bounding box center [847, 269] width 9 height 1
type input "1"
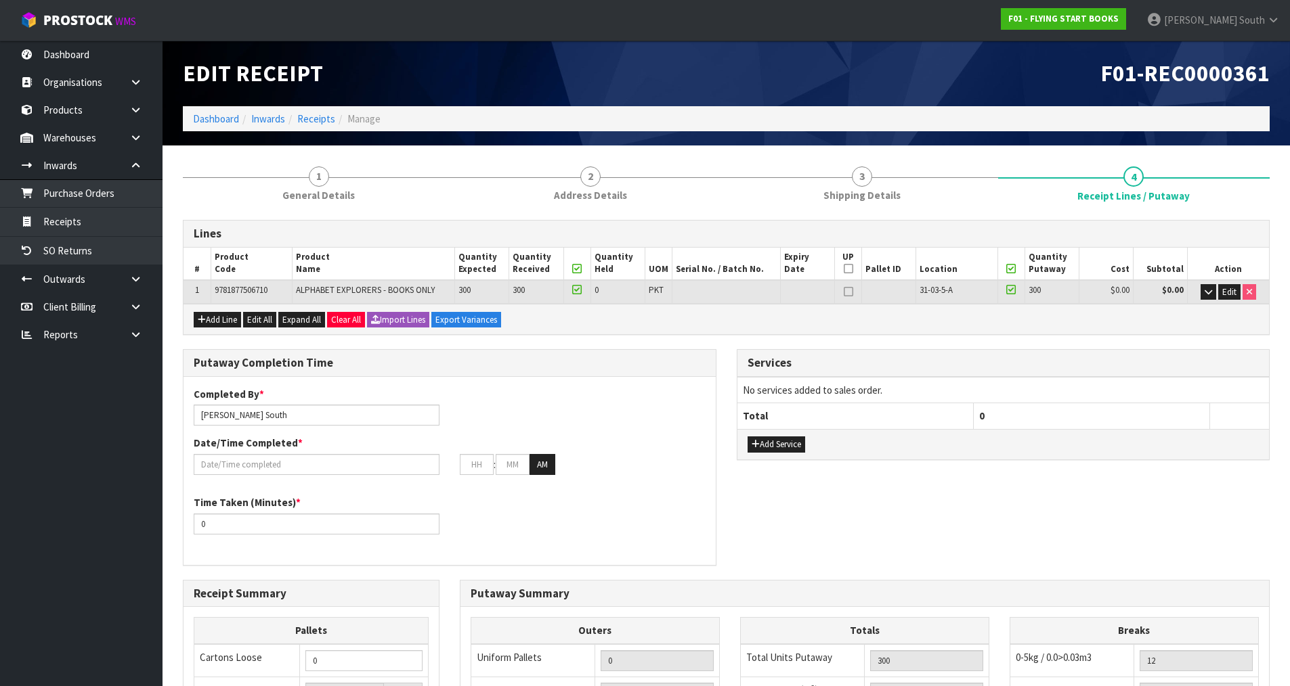
type input "1"
type input "0"
type input "1"
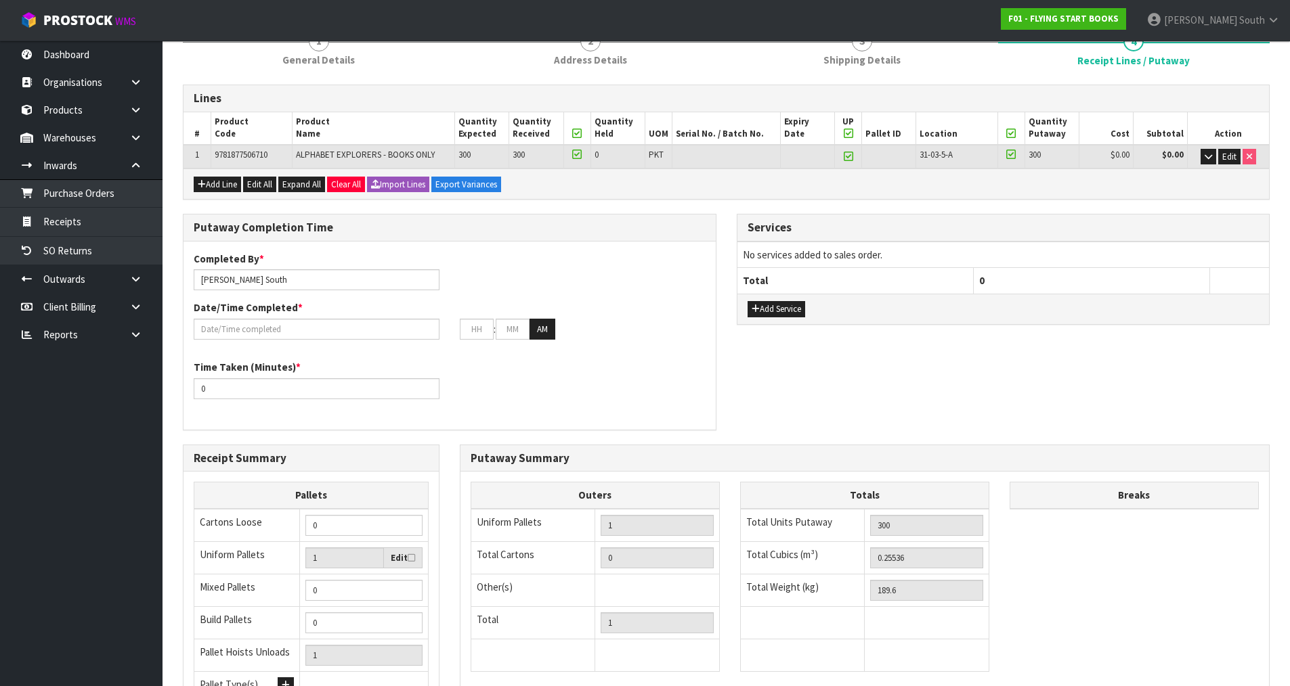
click at [879, 365] on div "Putaway Completion Time Completed By * [PERSON_NAME] Date/Time Completed * : : …" at bounding box center [726, 329] width 1107 height 230
click at [319, 331] on input "text" at bounding box center [317, 329] width 246 height 21
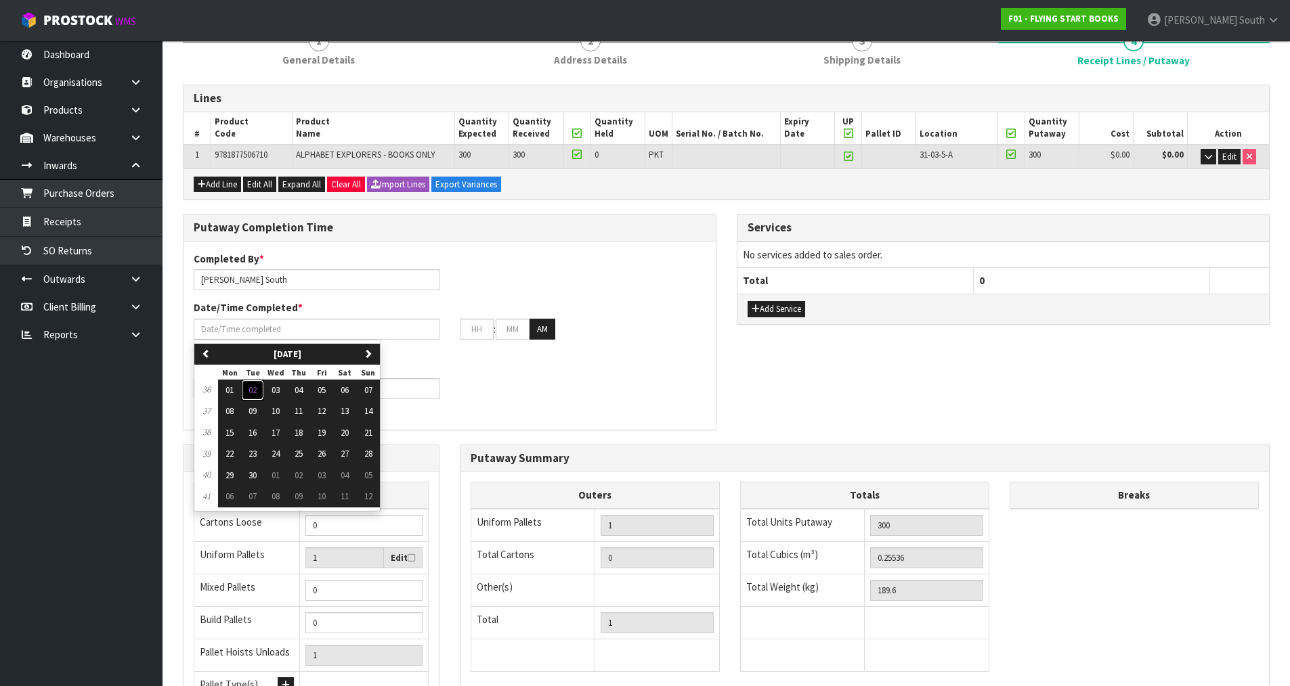
click at [257, 389] on span "02" at bounding box center [252, 391] width 8 height 12
type input "[DATE]"
type input "12"
type input "00"
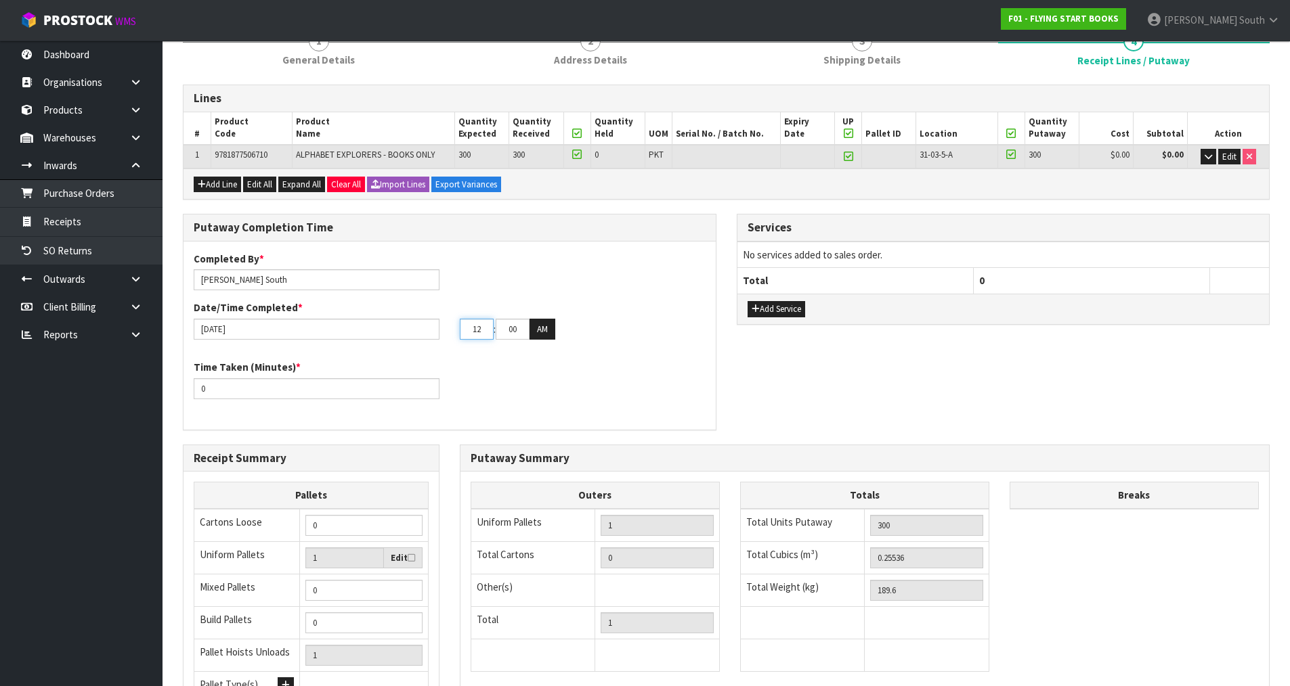
drag, startPoint x: 485, startPoint y: 329, endPoint x: 425, endPoint y: 325, distance: 59.7
click at [425, 325] on div "[DATE] 12 : 00 : 00 AM" at bounding box center [449, 330] width 532 height 22
type input "04"
drag, startPoint x: 502, startPoint y: 326, endPoint x: 565, endPoint y: 335, distance: 63.6
click at [565, 335] on div "04 : 00 : 00 AM" at bounding box center [583, 330] width 246 height 22
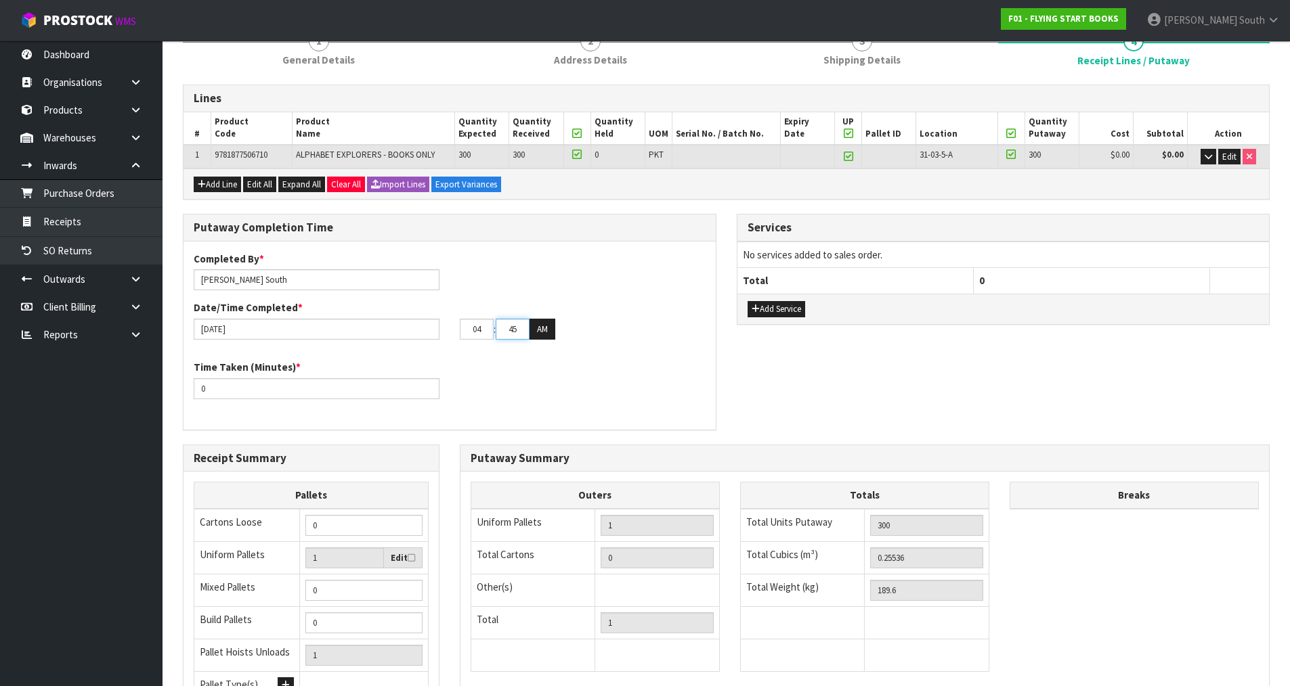
type input "45"
click at [557, 334] on div "04 : 45 : 00 AM" at bounding box center [583, 330] width 246 height 22
click at [546, 330] on button "AM" at bounding box center [542, 330] width 26 height 22
click at [617, 363] on div "Time Taken (Minutes) * 0" at bounding box center [449, 384] width 532 height 49
drag, startPoint x: 688, startPoint y: 384, endPoint x: 722, endPoint y: 368, distance: 37.9
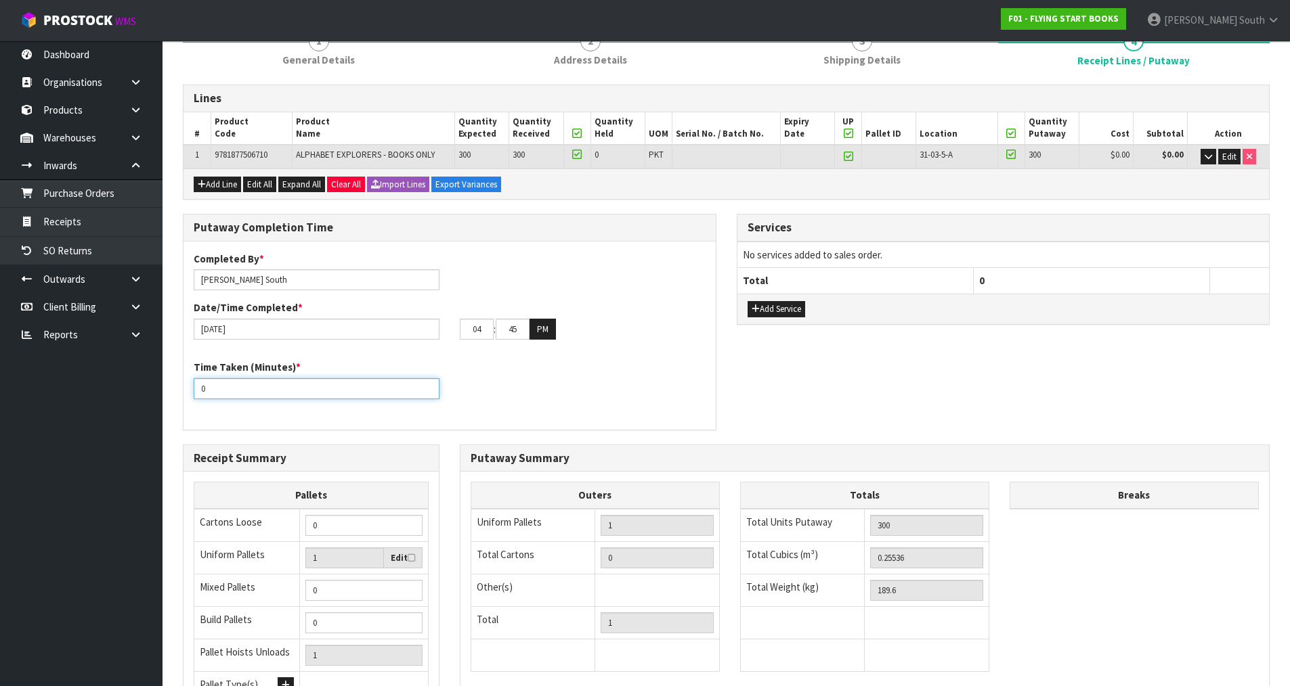
click at [688, 384] on div "Time Taken (Minutes) * 0" at bounding box center [449, 384] width 532 height 49
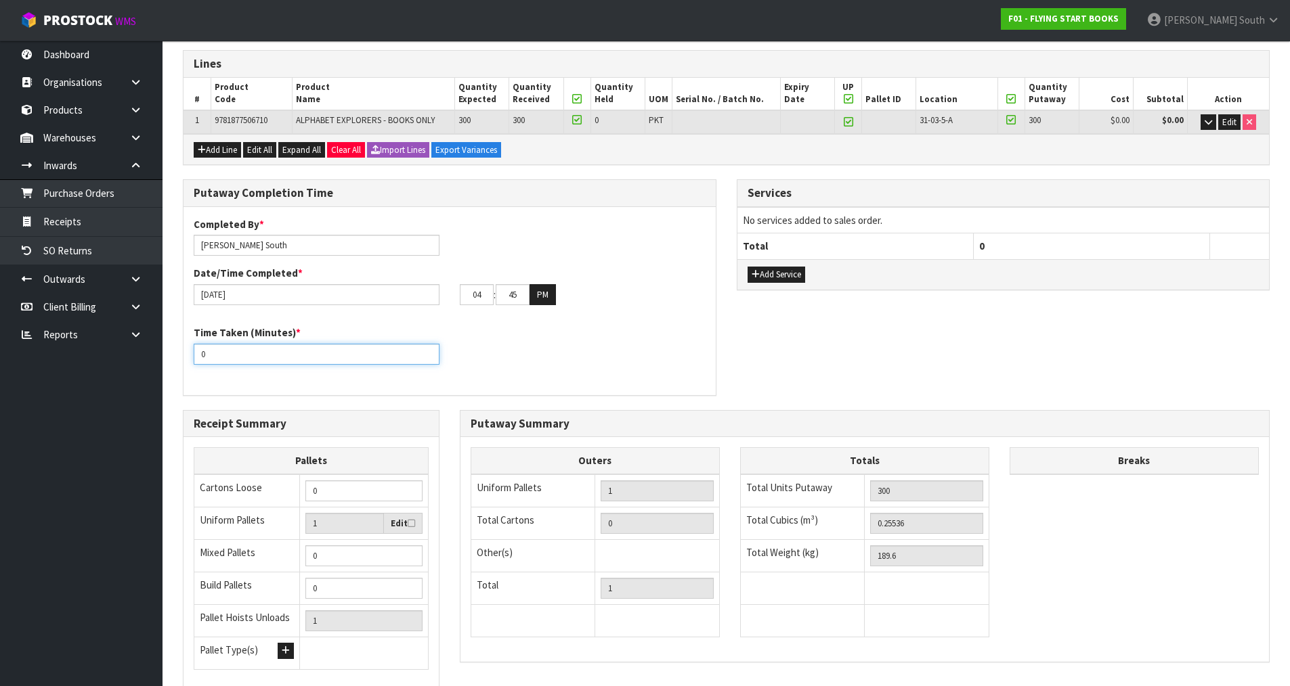
scroll to position [203, 0]
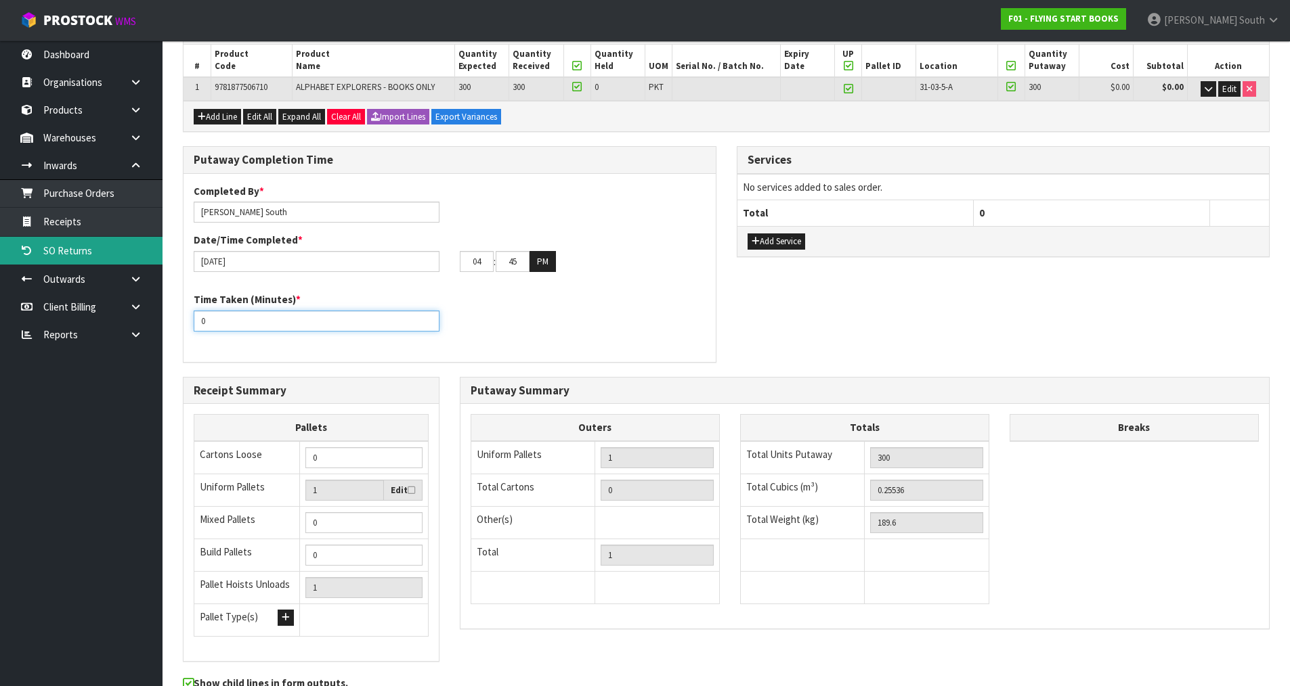
drag, startPoint x: 312, startPoint y: 324, endPoint x: 0, endPoint y: 261, distance: 318.5
click at [0, 286] on body "Toggle navigation ProStock WMS F01 - FLYING START BOOKS [PERSON_NAME] South Log…" at bounding box center [645, 140] width 1290 height 686
type input "15"
click at [523, 355] on div "Completed By * [PERSON_NAME] Date/Time Completed * [DATE] 04 : 45 : 00 PM Time …" at bounding box center [449, 268] width 532 height 188
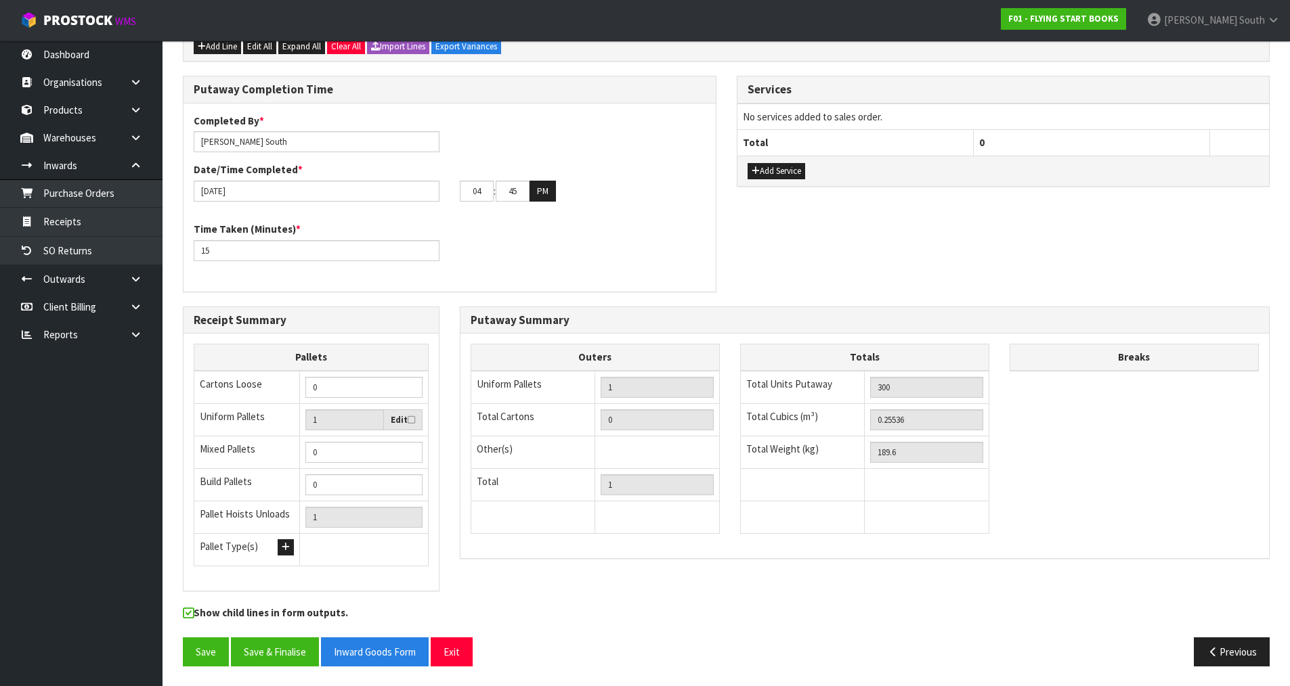
scroll to position [274, 0]
drag, startPoint x: 749, startPoint y: 537, endPoint x: 301, endPoint y: 677, distance: 469.5
click at [747, 537] on div "Totals Total Units Putaway 300 Total Cubics (m³) 0.25536 Total Weight (kg) 189.6" at bounding box center [864, 445] width 249 height 204
click at [296, 653] on button "Save & Finalise" at bounding box center [275, 651] width 88 height 29
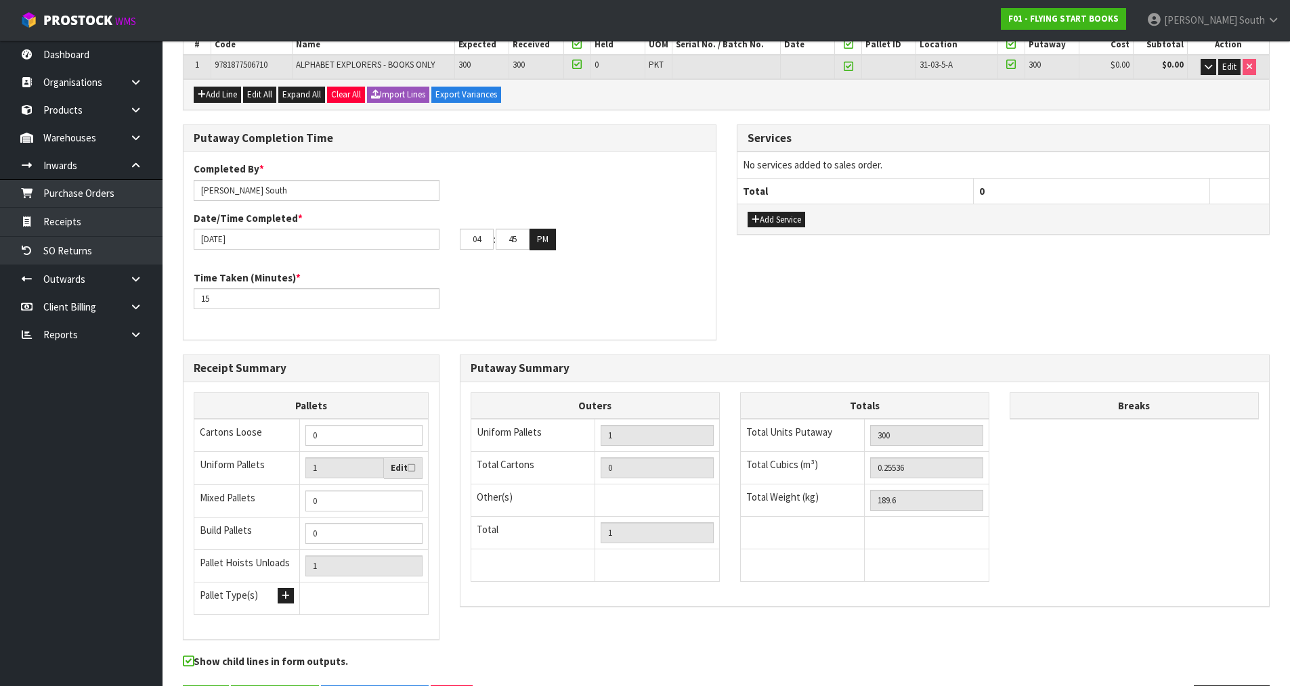
scroll to position [0, 0]
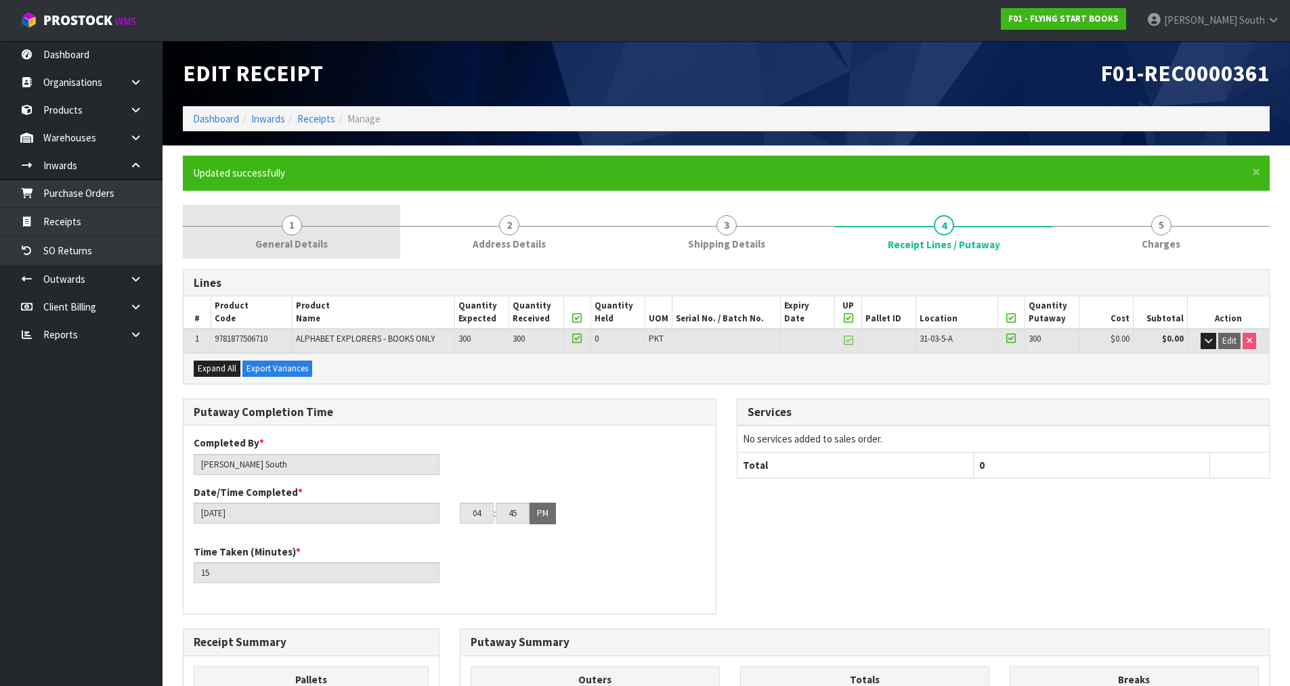
drag, startPoint x: 348, startPoint y: 226, endPoint x: 395, endPoint y: 225, distance: 46.7
click at [348, 226] on div at bounding box center [291, 226] width 217 height 1
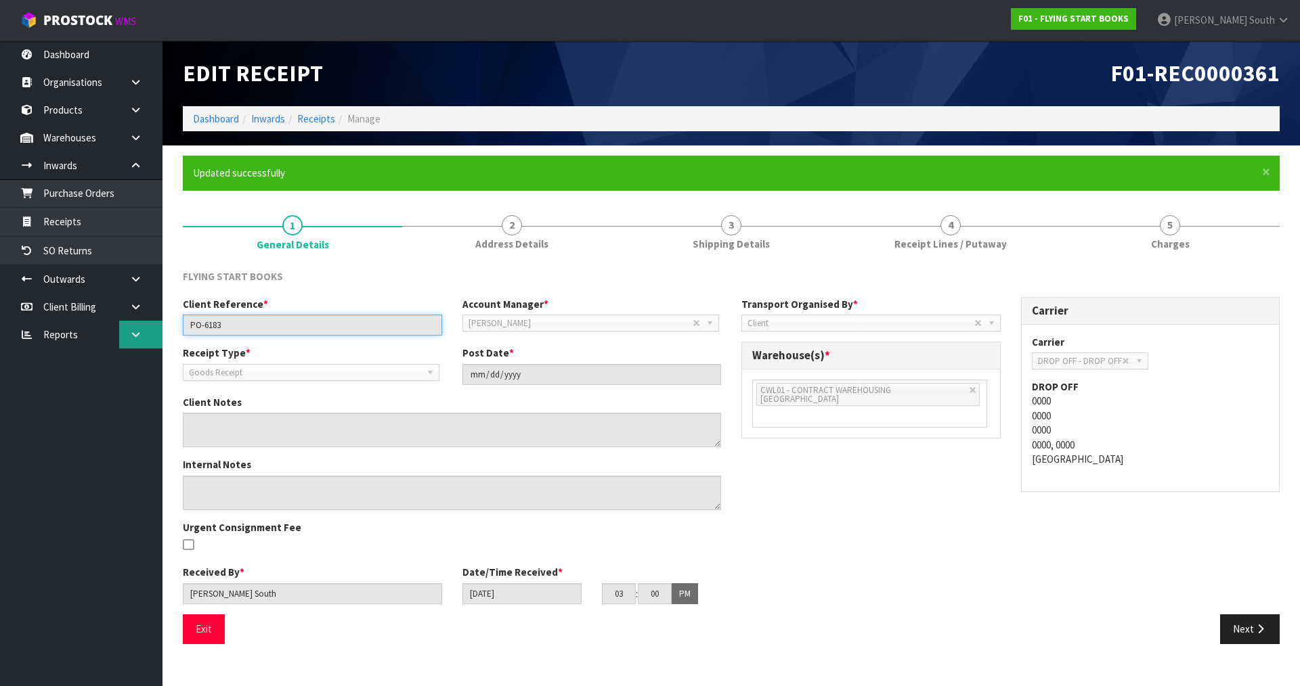
drag, startPoint x: 280, startPoint y: 324, endPoint x: 160, endPoint y: 333, distance: 119.5
click at [160, 333] on body "Toggle navigation ProStock WMS F01 - FLYING START BOOKS [PERSON_NAME] South Log…" at bounding box center [650, 343] width 1300 height 686
click at [868, 84] on h1 "F01-REC0000361" at bounding box center [1010, 73] width 538 height 25
click at [858, 490] on div "Client Reference * PO-6183 Account Manager * [PERSON_NAME] [PERSON_NAME] [PERSO…" at bounding box center [731, 455] width 1117 height 317
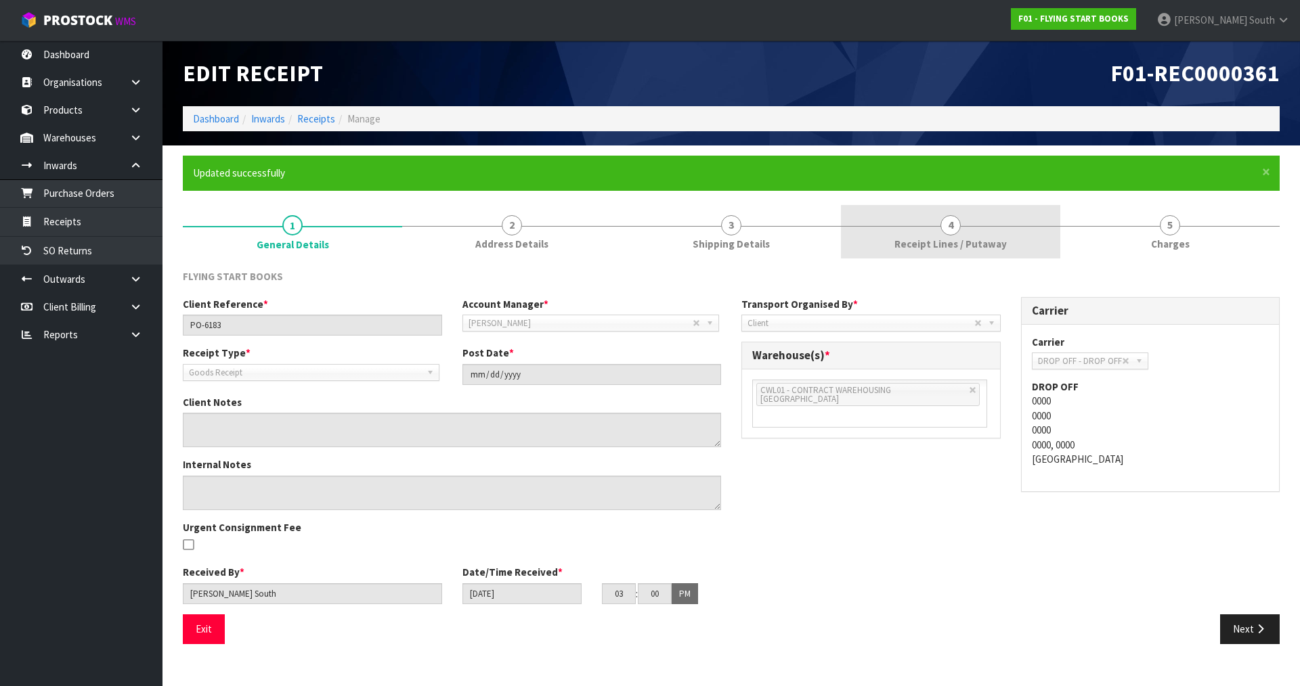
click at [908, 249] on span "Receipt Lines / Putaway" at bounding box center [950, 244] width 112 height 14
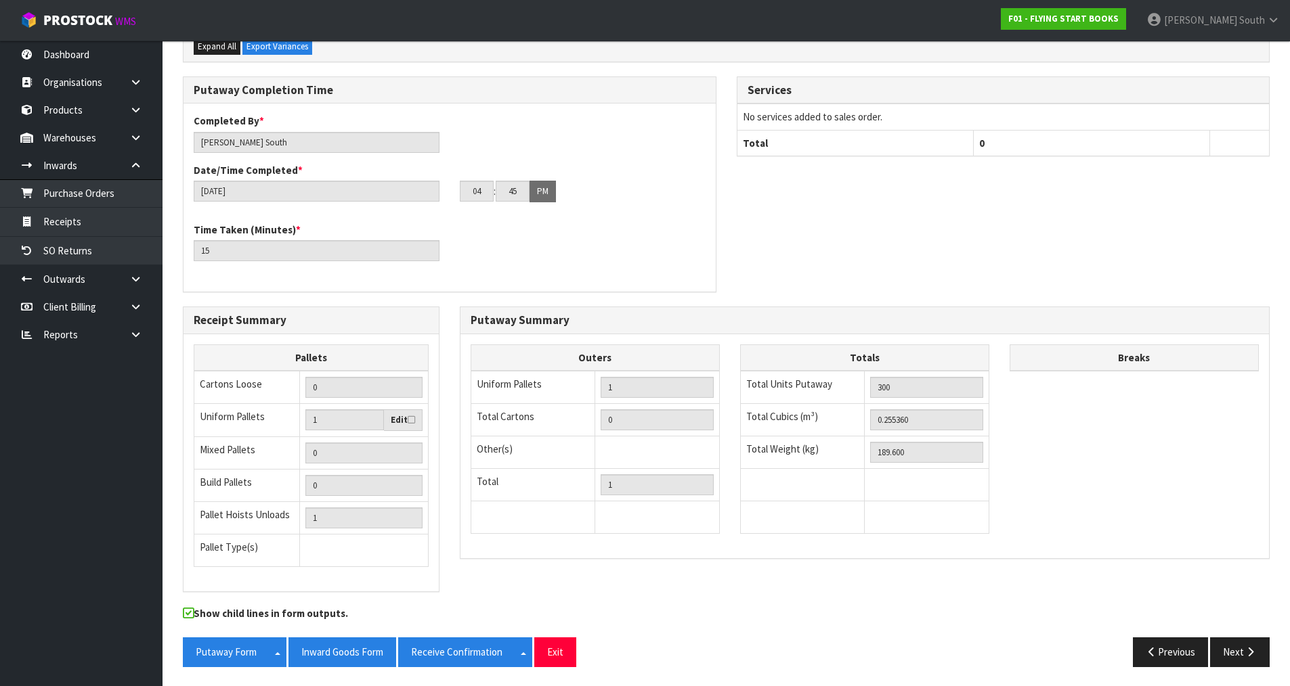
scroll to position [324, 0]
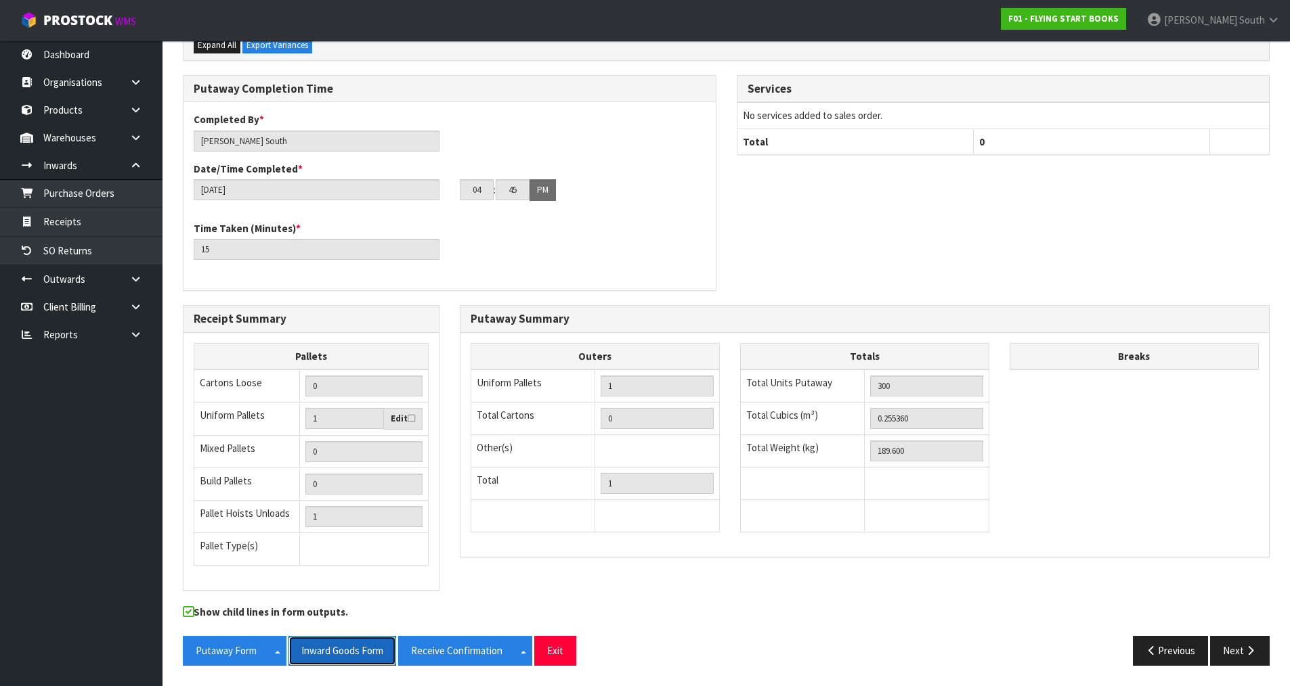
drag, startPoint x: 364, startPoint y: 650, endPoint x: 370, endPoint y: 654, distance: 7.3
click at [364, 650] on button "Inward Goods Form" at bounding box center [342, 650] width 108 height 29
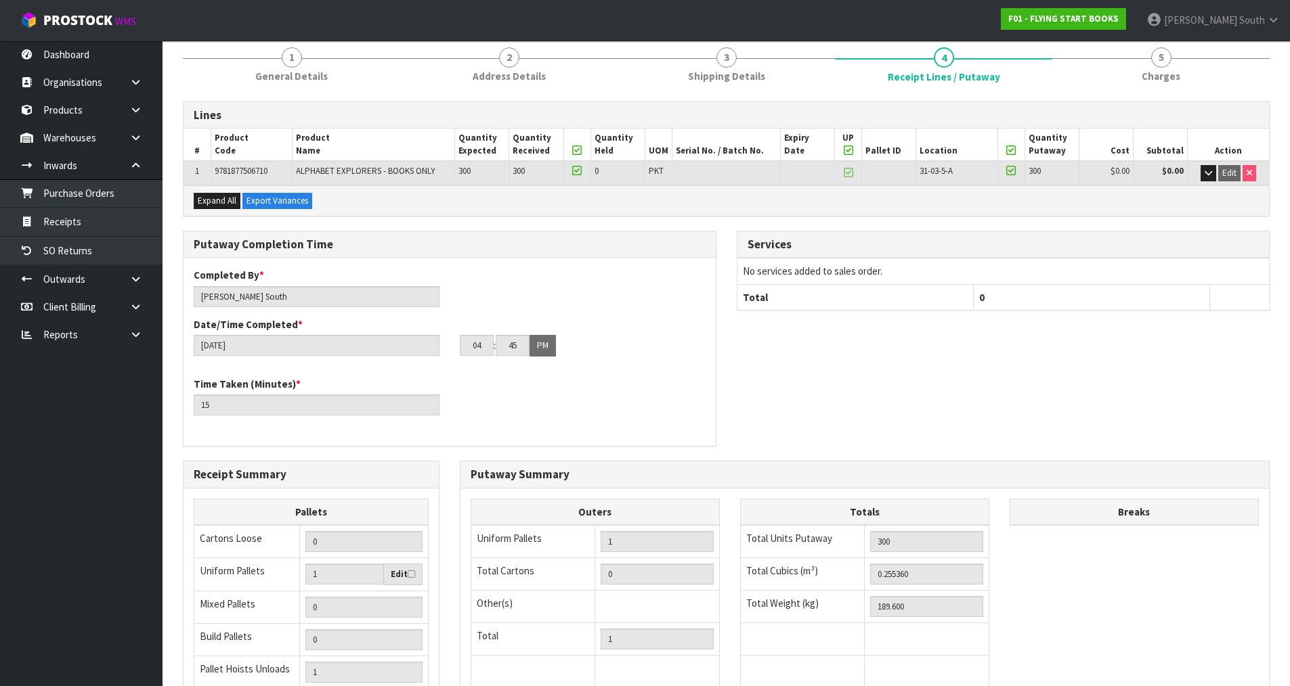
scroll to position [0, 0]
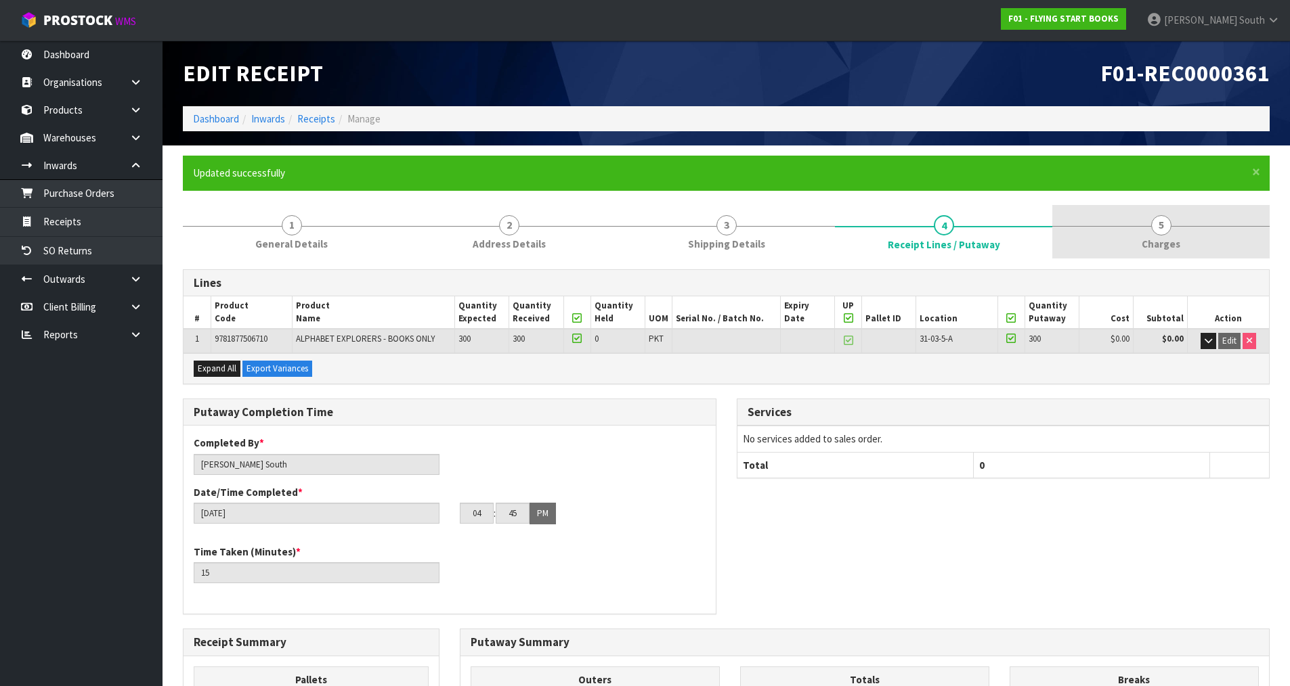
click at [1142, 245] on span "Charges" at bounding box center [1160, 244] width 39 height 14
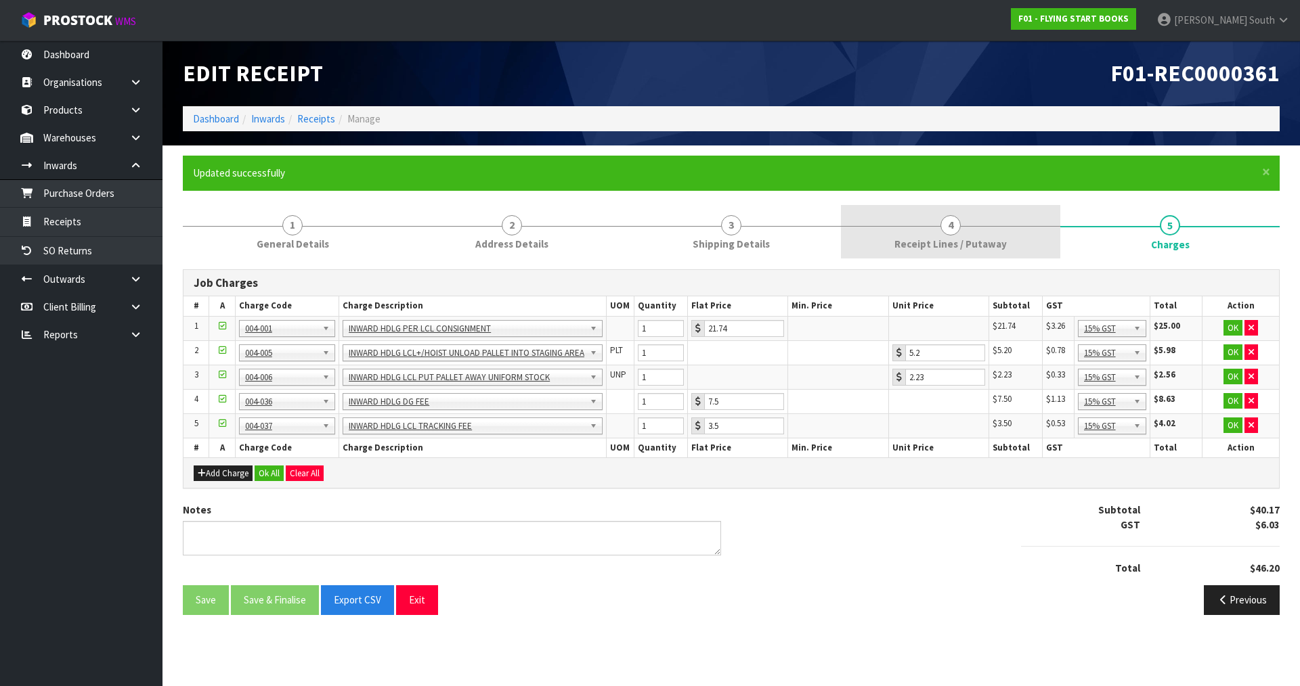
click at [965, 223] on link "4 Receipt Lines / Putaway" at bounding box center [950, 231] width 219 height 53
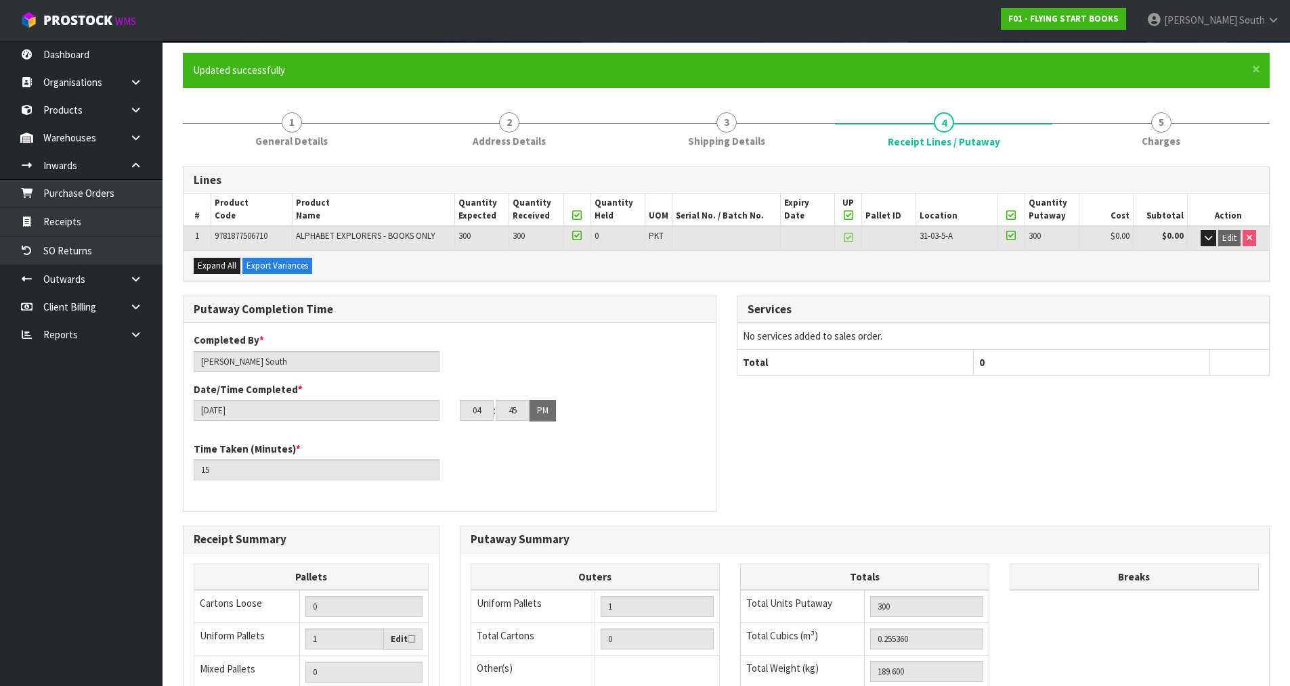
scroll to position [53, 0]
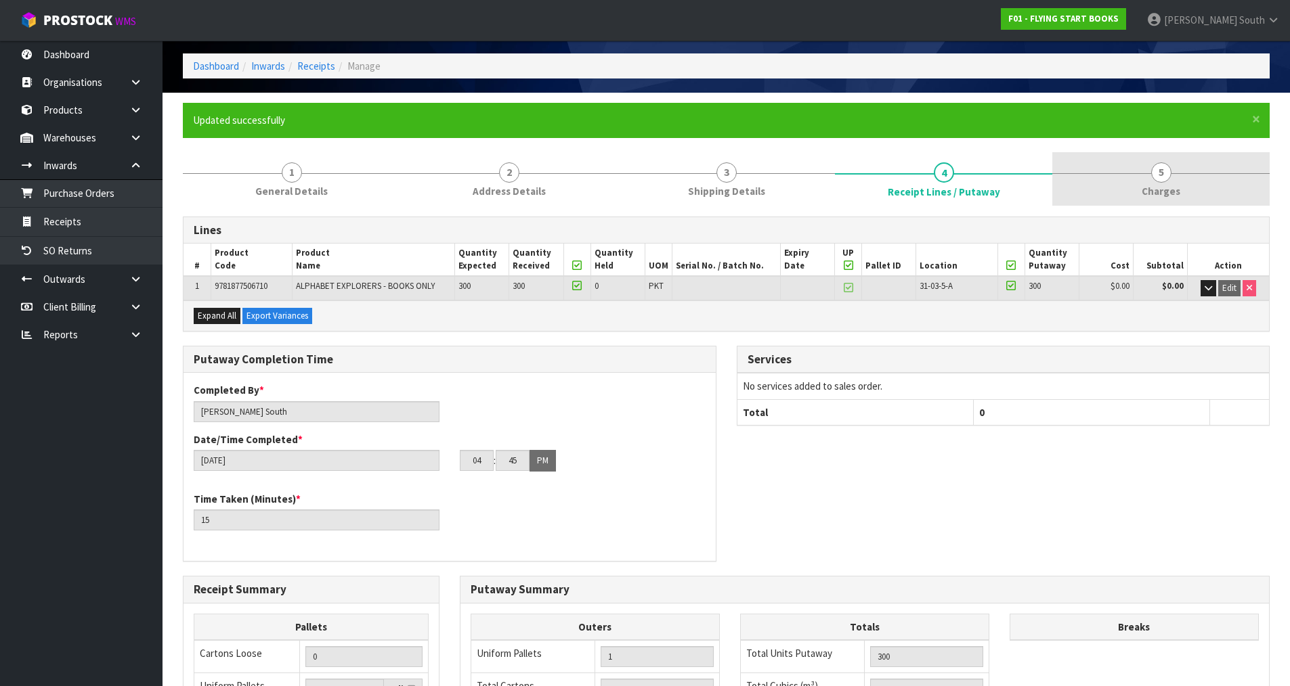
click at [1156, 196] on span "Charges" at bounding box center [1160, 191] width 39 height 14
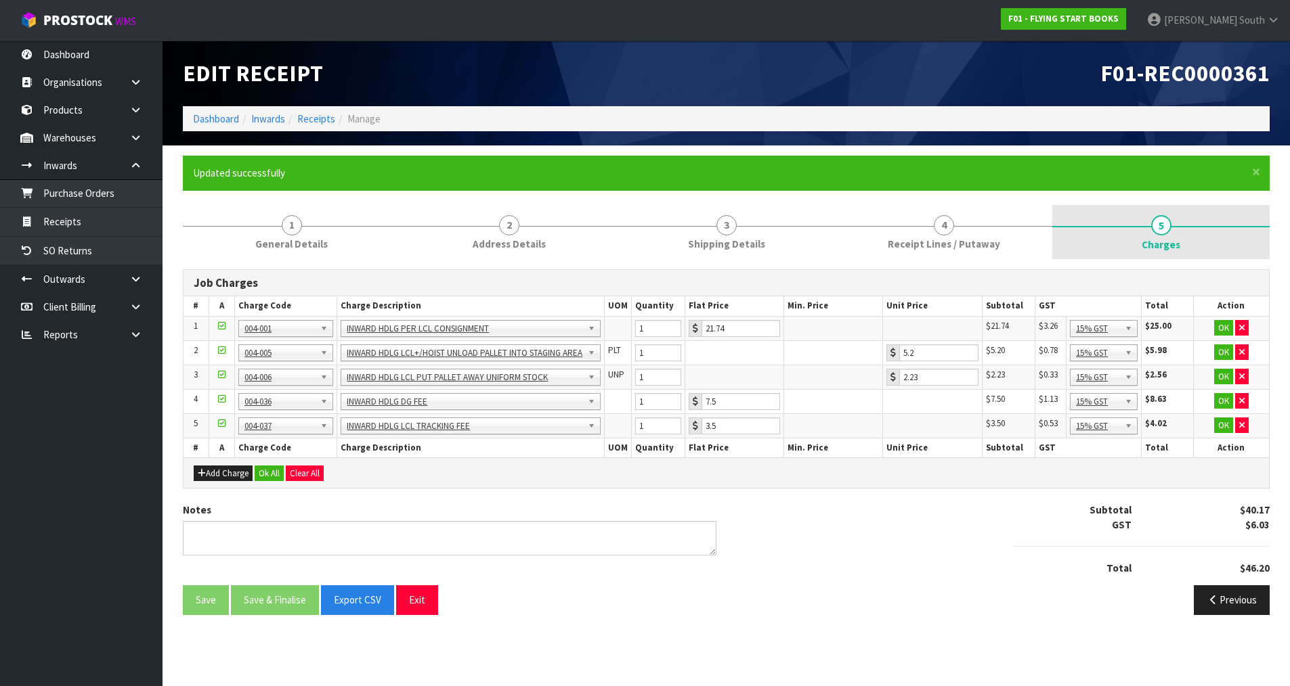
scroll to position [0, 0]
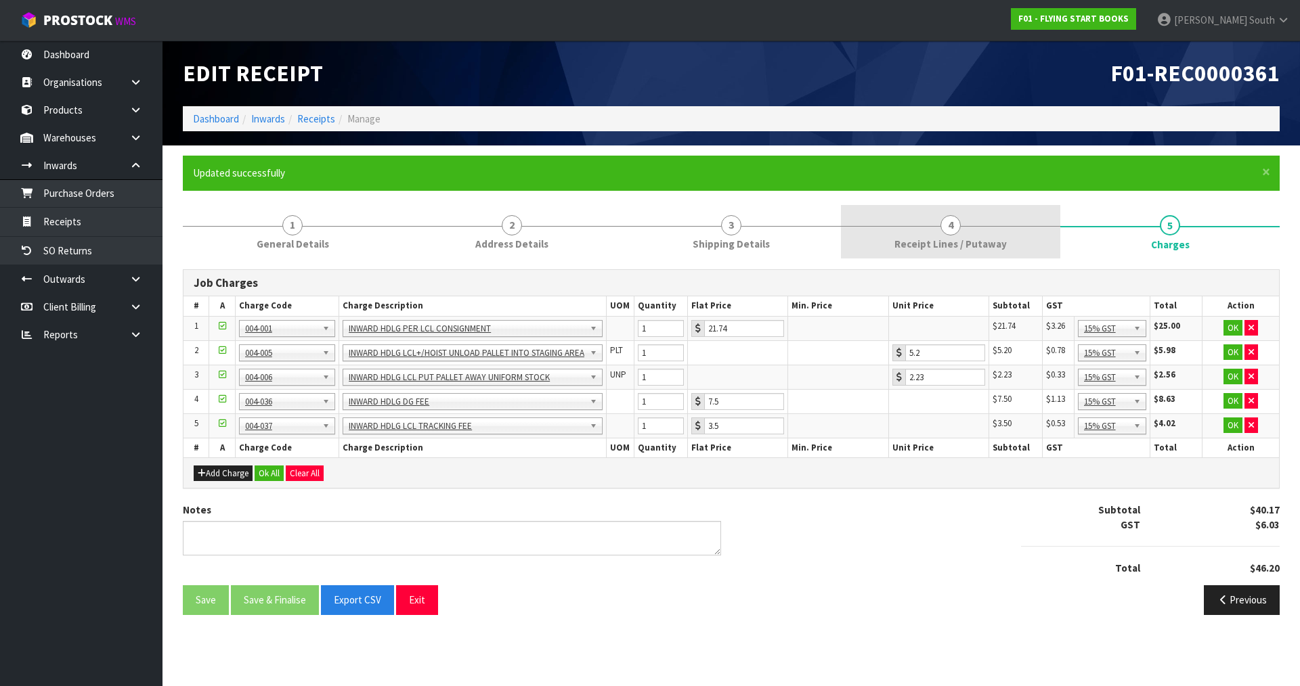
click at [935, 233] on link "4 Receipt Lines / Putaway" at bounding box center [950, 231] width 219 height 53
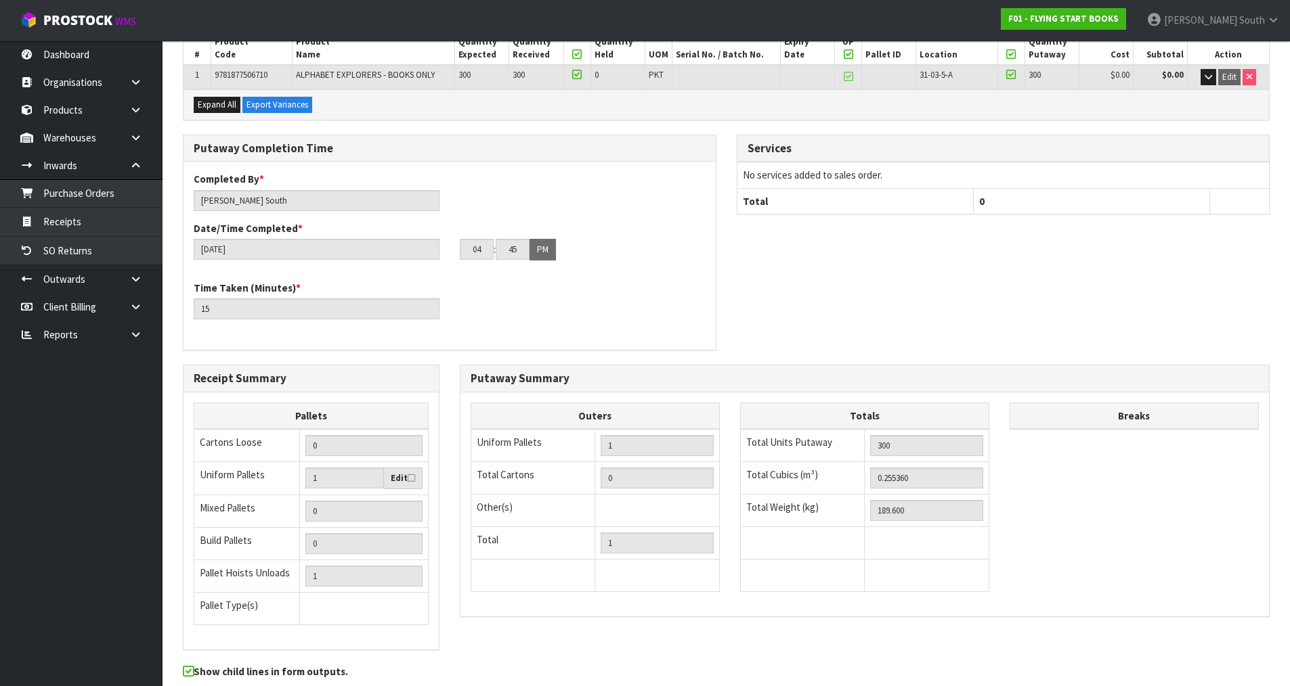
scroll to position [324, 0]
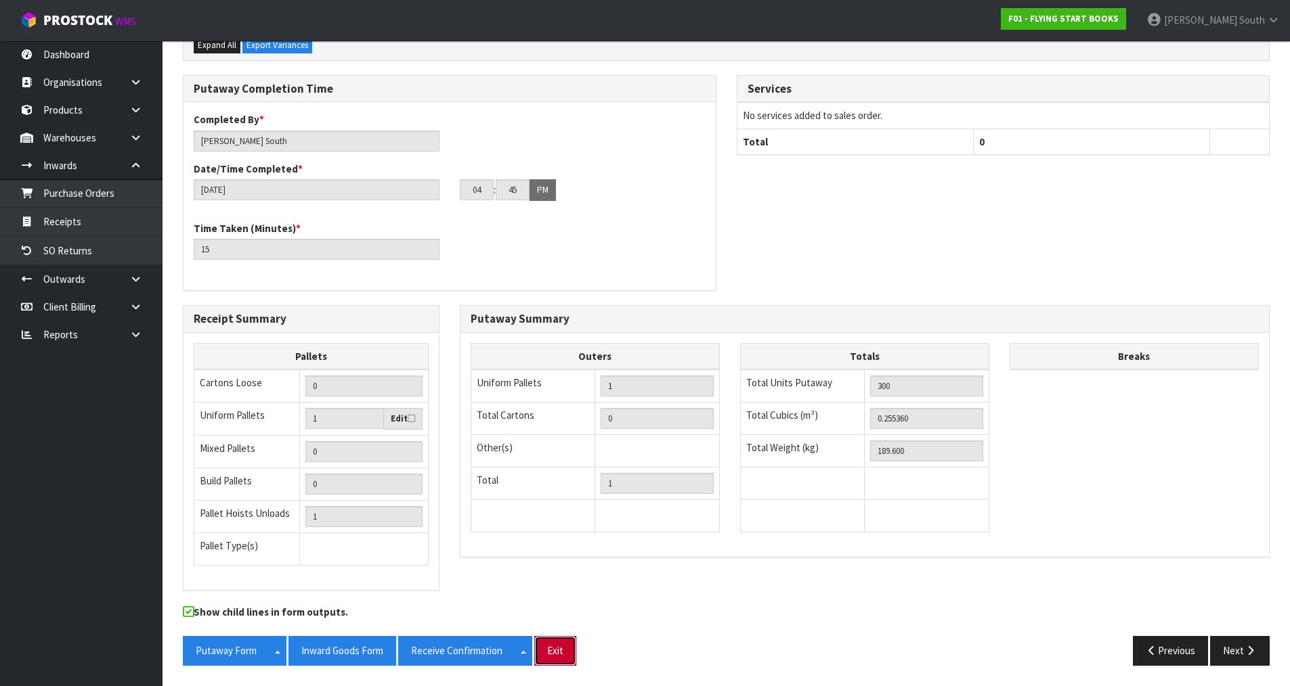
click at [566, 647] on button "Exit" at bounding box center [555, 650] width 42 height 29
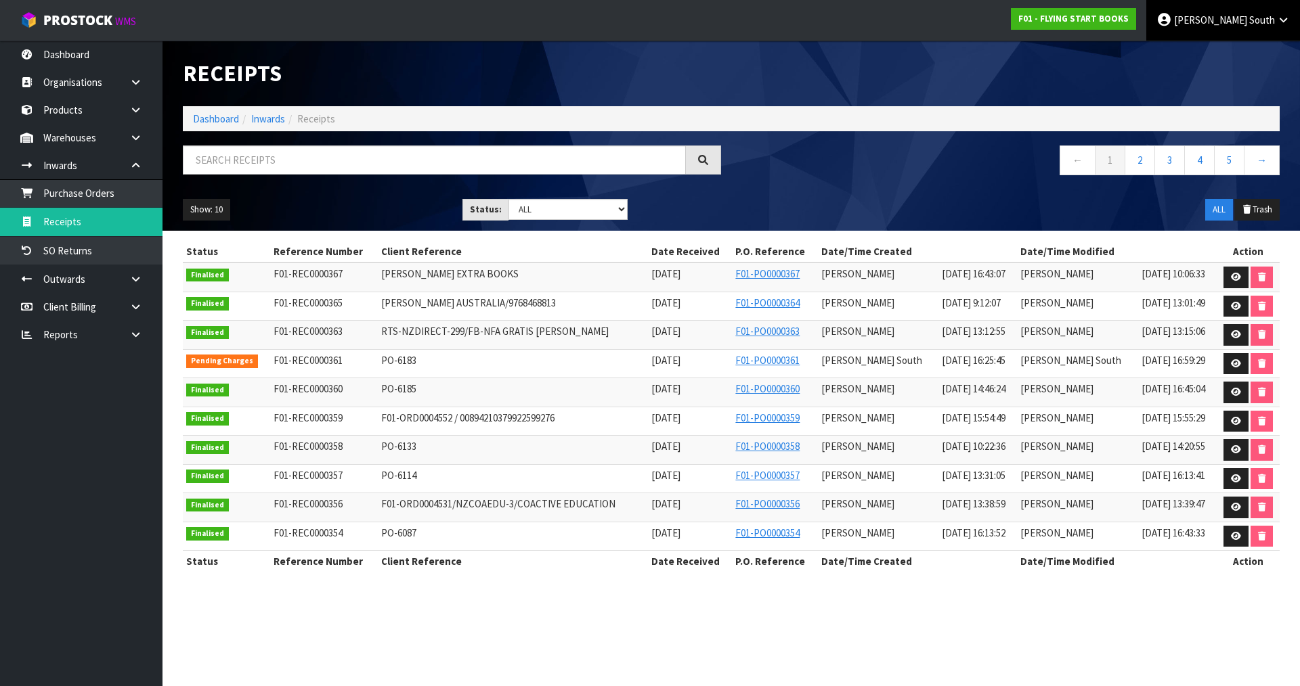
click at [1244, 24] on span "[PERSON_NAME]" at bounding box center [1210, 20] width 73 height 13
click at [1268, 53] on link "Logout" at bounding box center [1245, 54] width 107 height 18
